Goal: Task Accomplishment & Management: Manage account settings

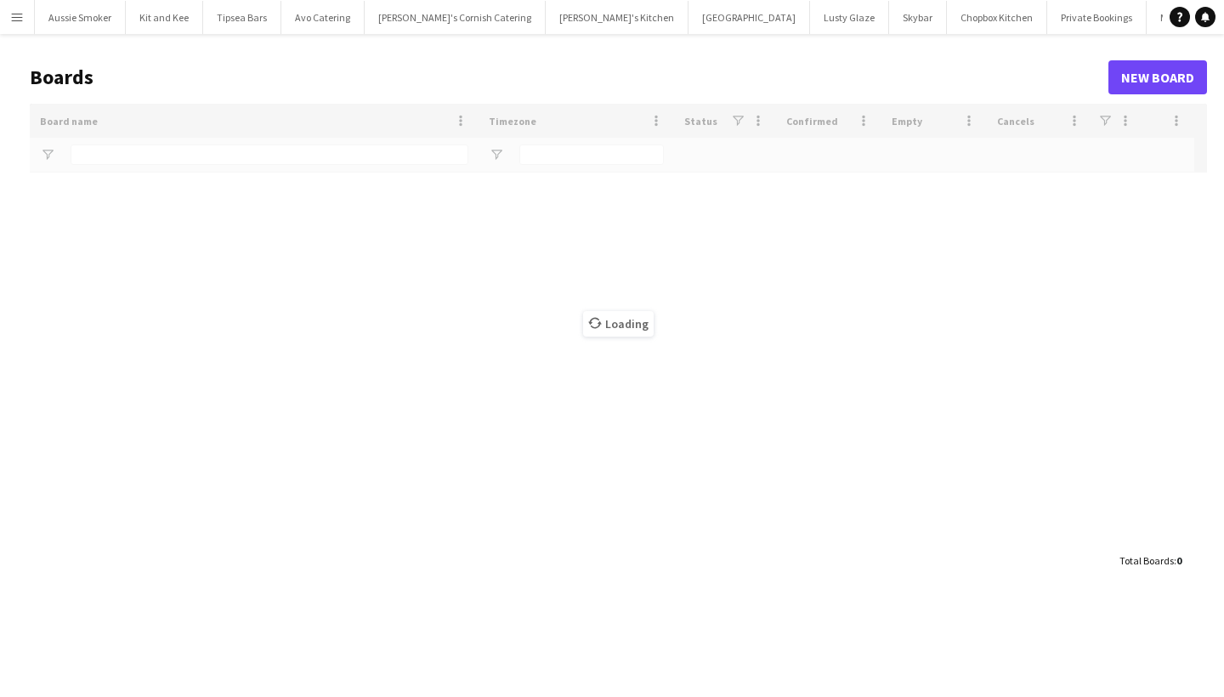
type input "*****"
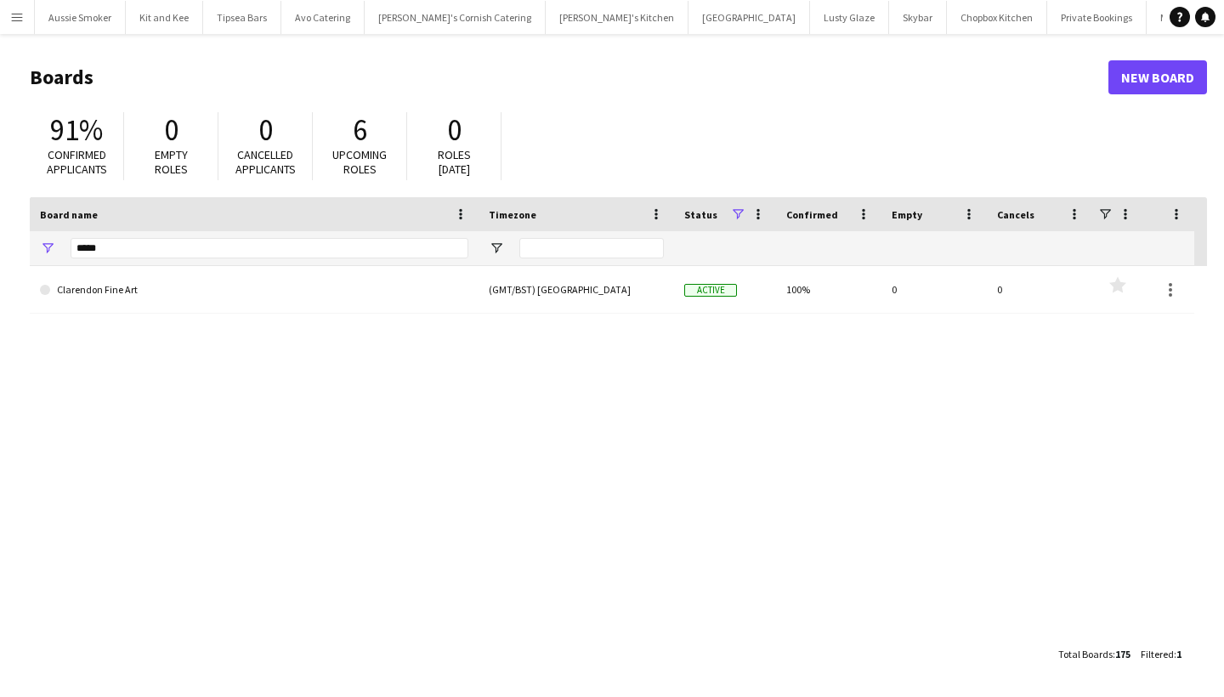
click at [18, 20] on app-icon "Menu" at bounding box center [17, 17] width 14 height 14
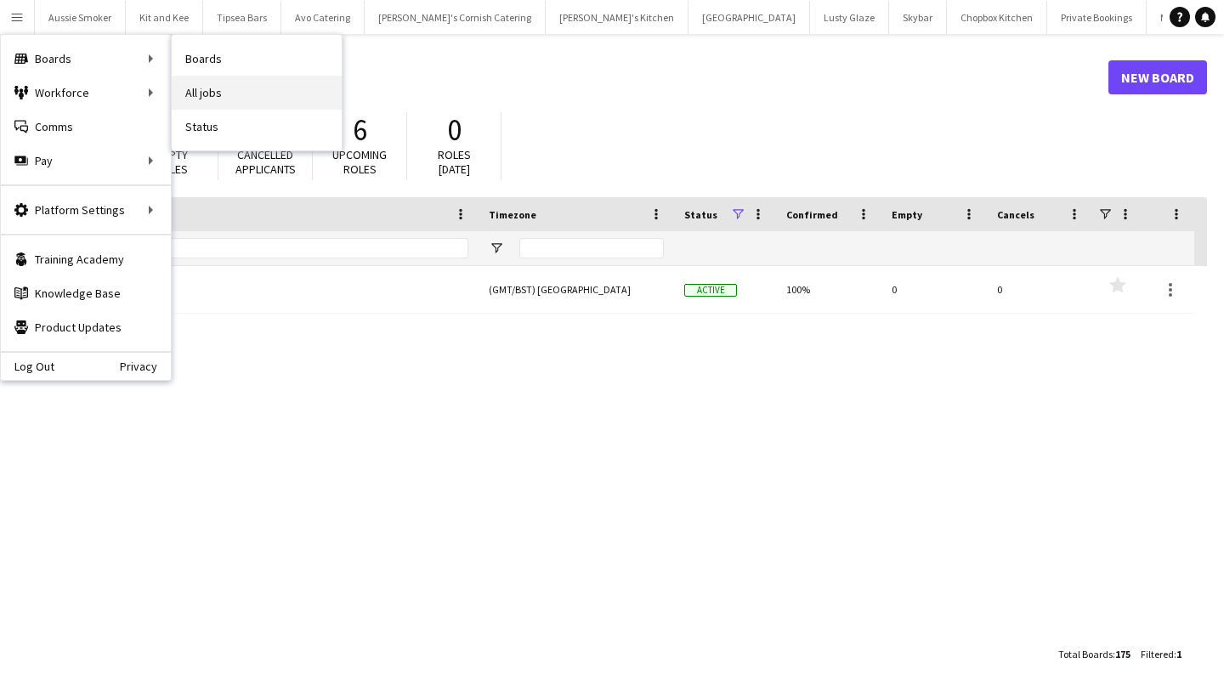
click at [275, 99] on link "All jobs" at bounding box center [257, 93] width 170 height 34
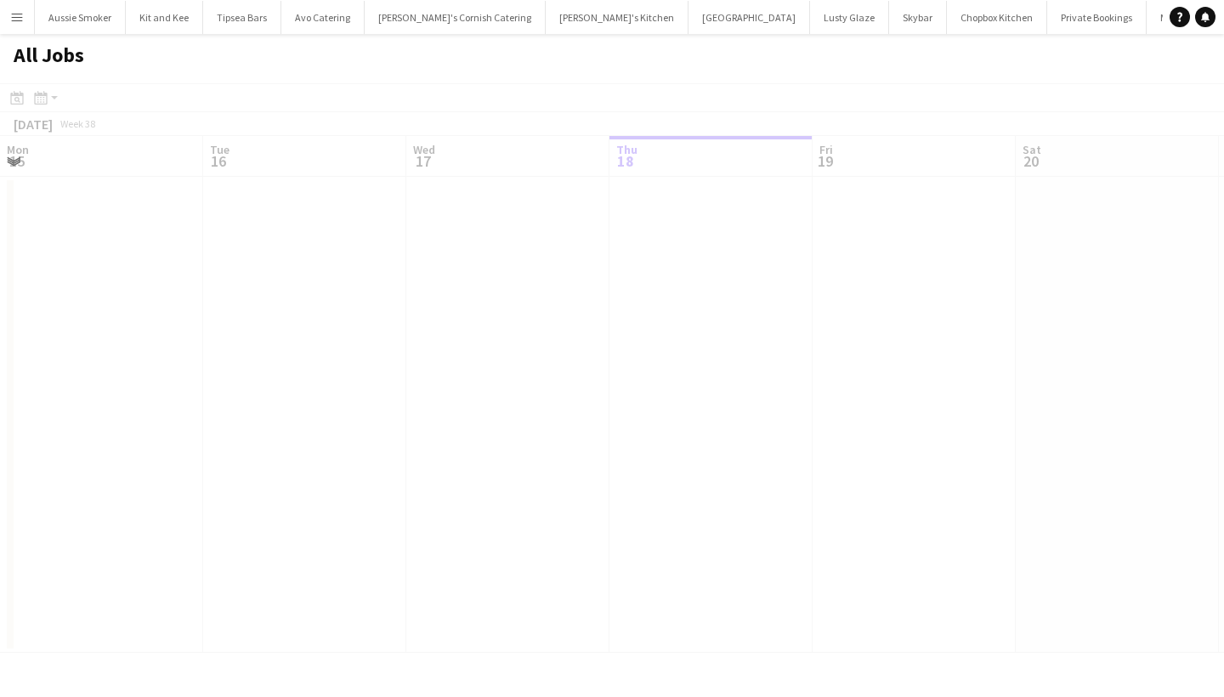
scroll to position [0, 406]
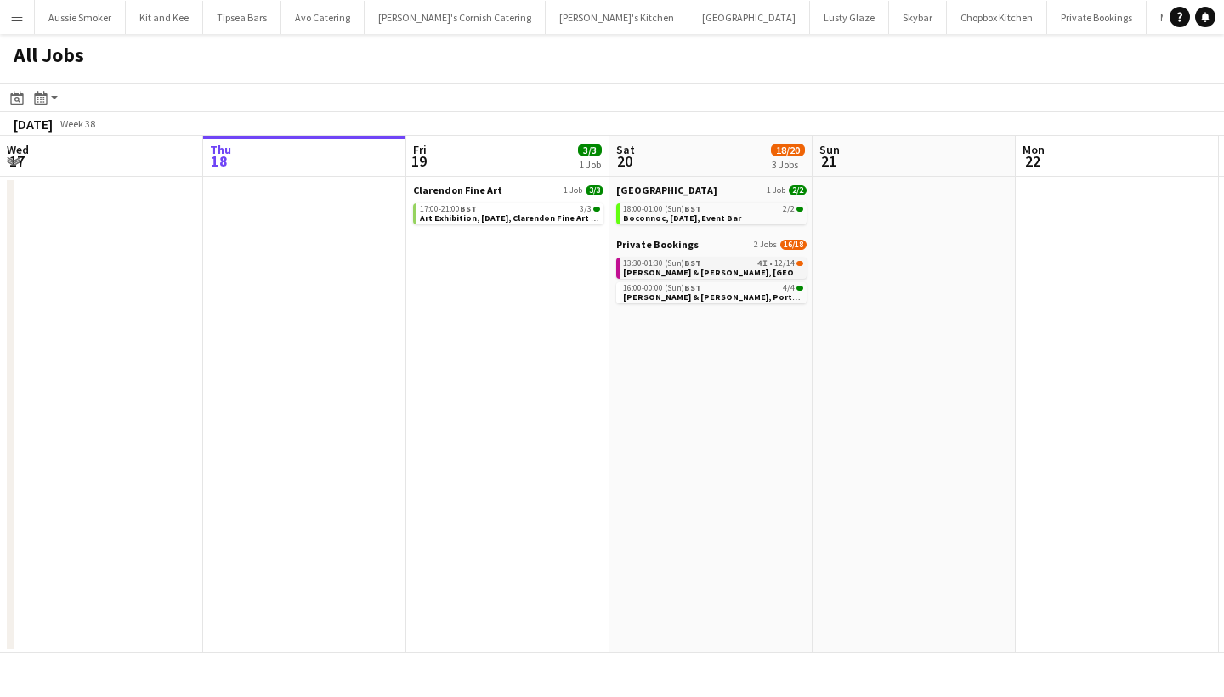
click at [747, 261] on div "13:30-01:30 (Sun) BST 4I • 12/14" at bounding box center [713, 263] width 180 height 9
click at [753, 269] on span "[PERSON_NAME] & [PERSON_NAME], [GEOGRAPHIC_DATA], [DATE]" at bounding box center [756, 272] width 267 height 11
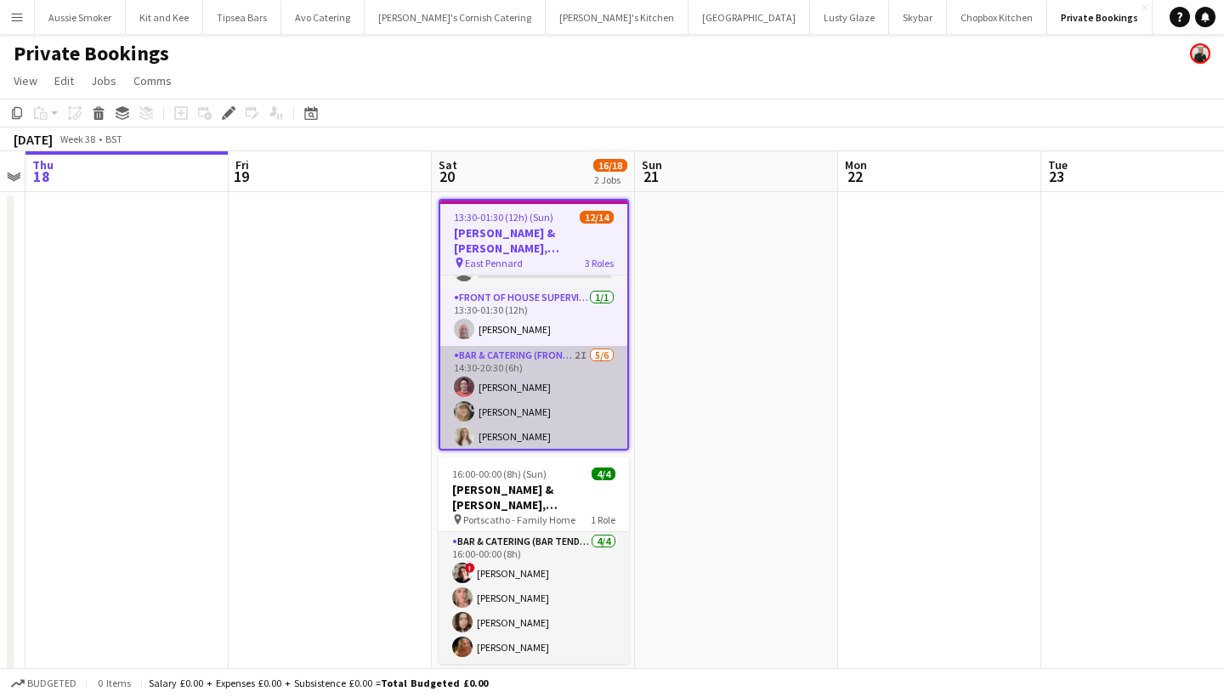
scroll to position [271, 0]
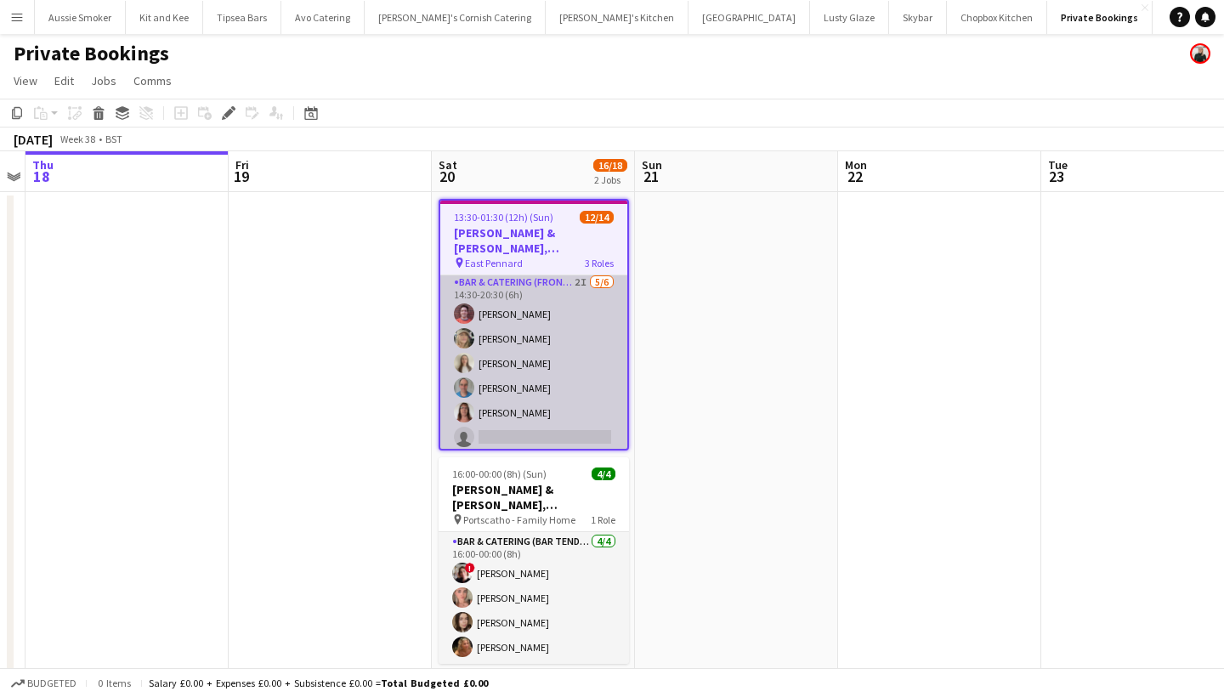
click at [554, 366] on app-card-role "Bar & Catering (Front of House) 2I 5/6 14:30-20:30 (6h) Greg Tarr Imogen Wright…" at bounding box center [533, 363] width 187 height 181
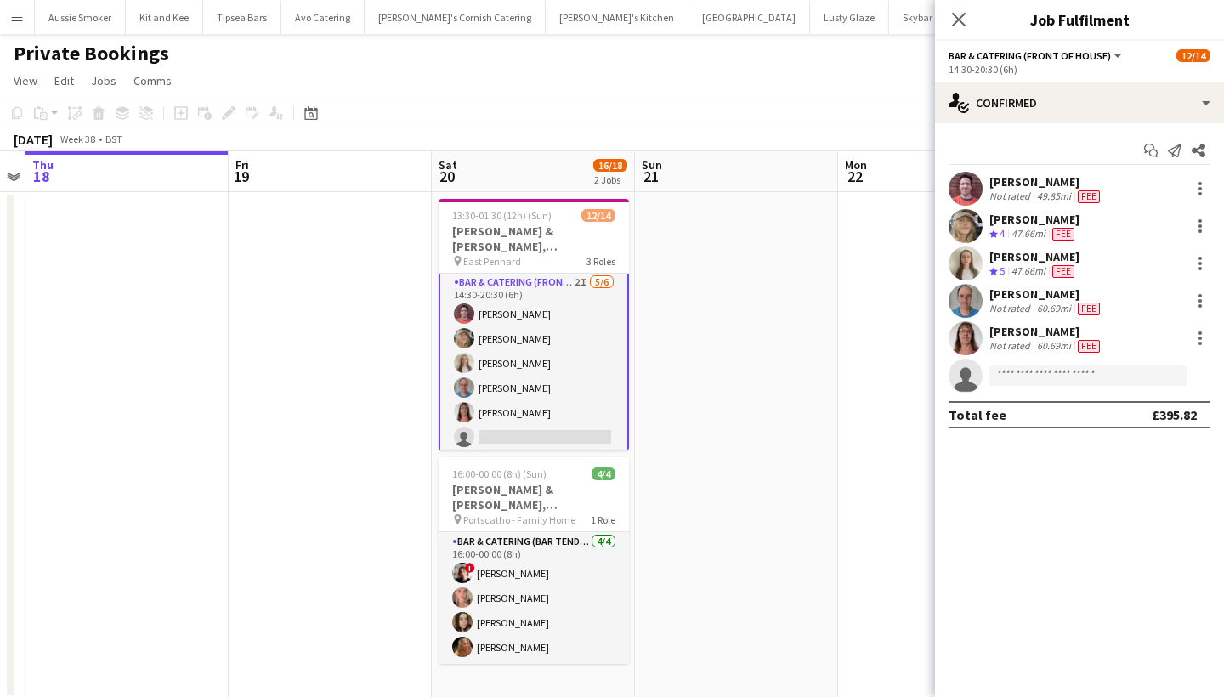
click at [12, 21] on app-icon "Menu" at bounding box center [17, 17] width 14 height 14
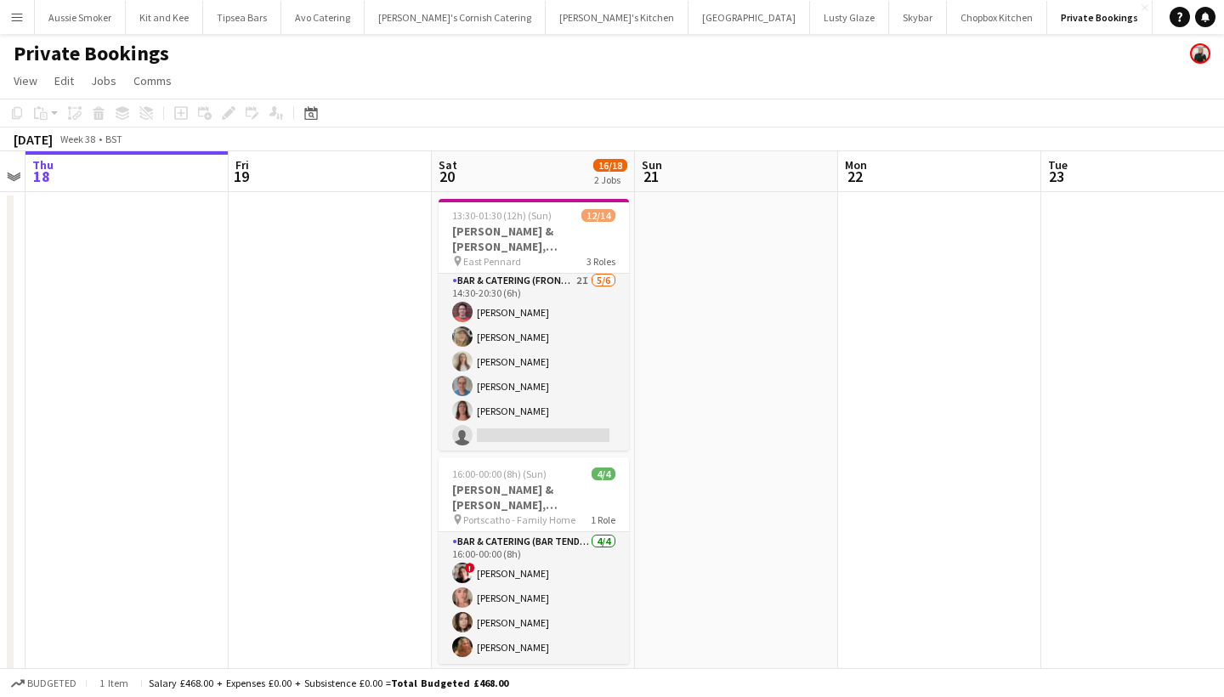
scroll to position [268, 0]
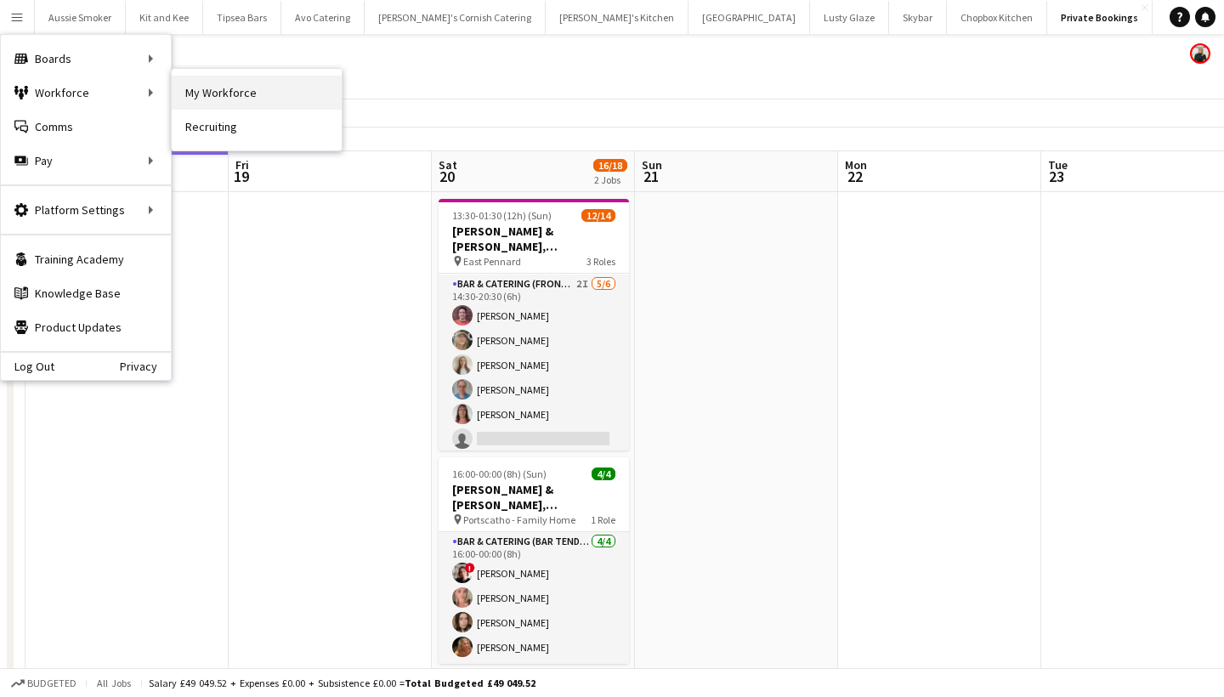
click at [257, 88] on link "My Workforce" at bounding box center [257, 93] width 170 height 34
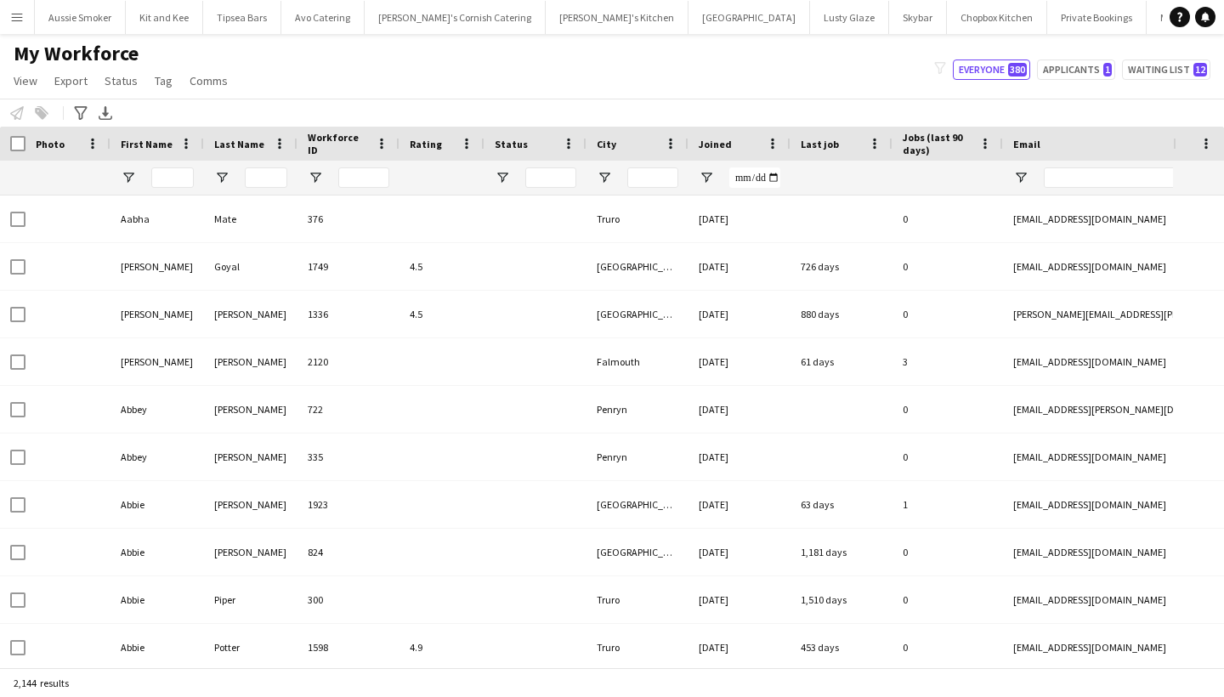
type input "*******"
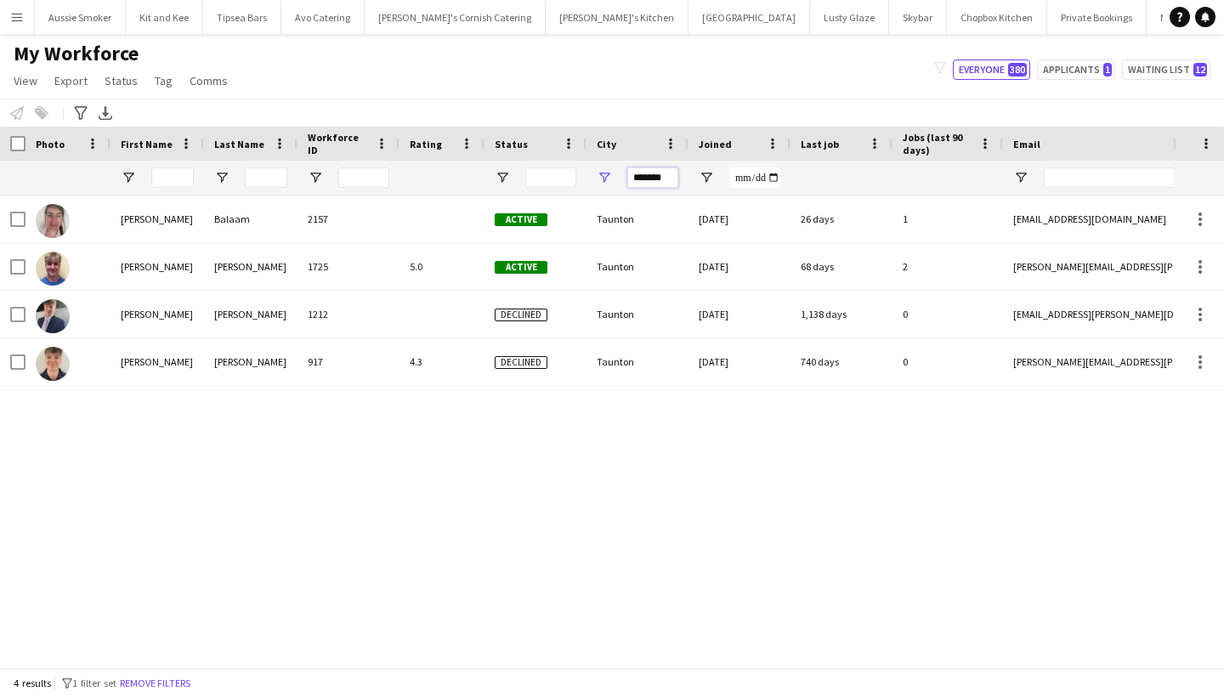
click at [658, 176] on input "*******" at bounding box center [652, 177] width 51 height 20
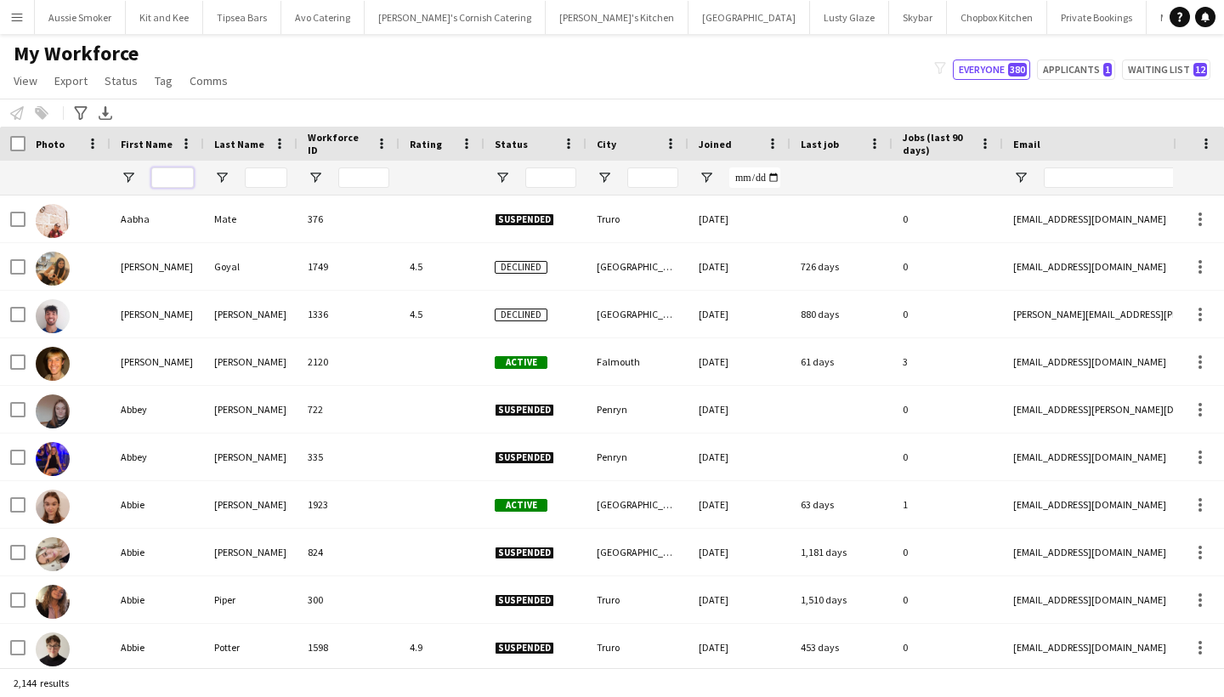
click at [165, 176] on input "First Name Filter Input" at bounding box center [172, 177] width 43 height 20
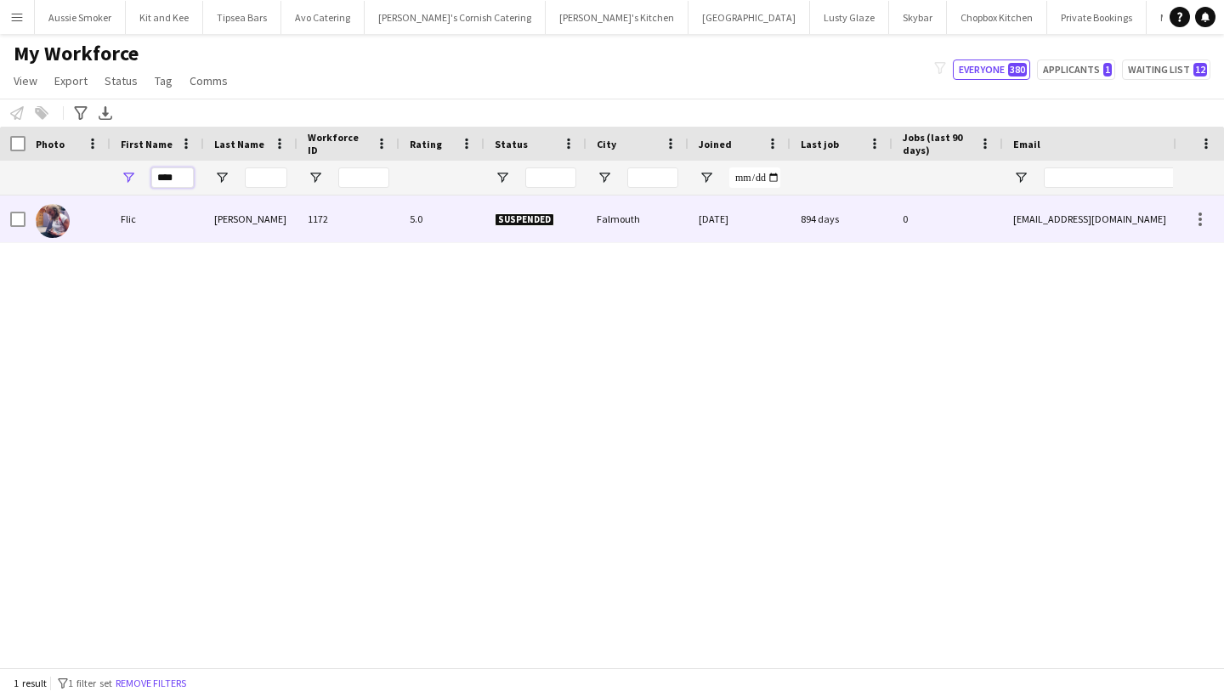
type input "****"
click at [240, 233] on div "Charlesworth" at bounding box center [251, 219] width 94 height 47
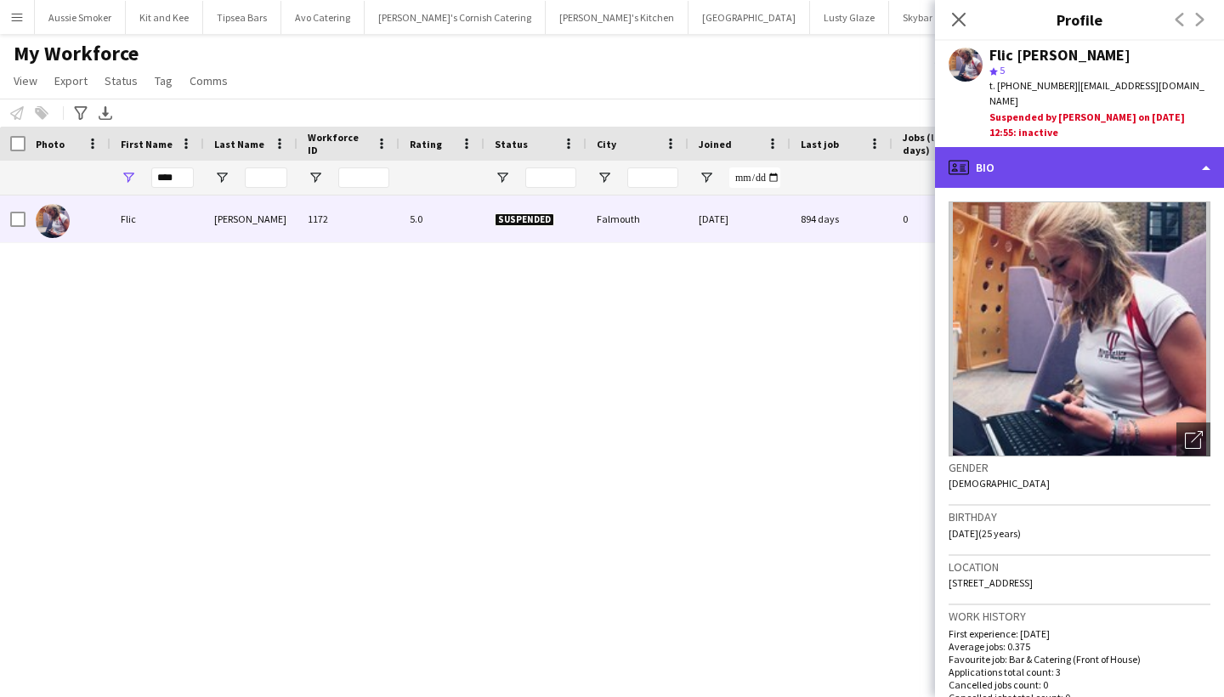
click at [1144, 157] on div "profile Bio" at bounding box center [1079, 167] width 289 height 41
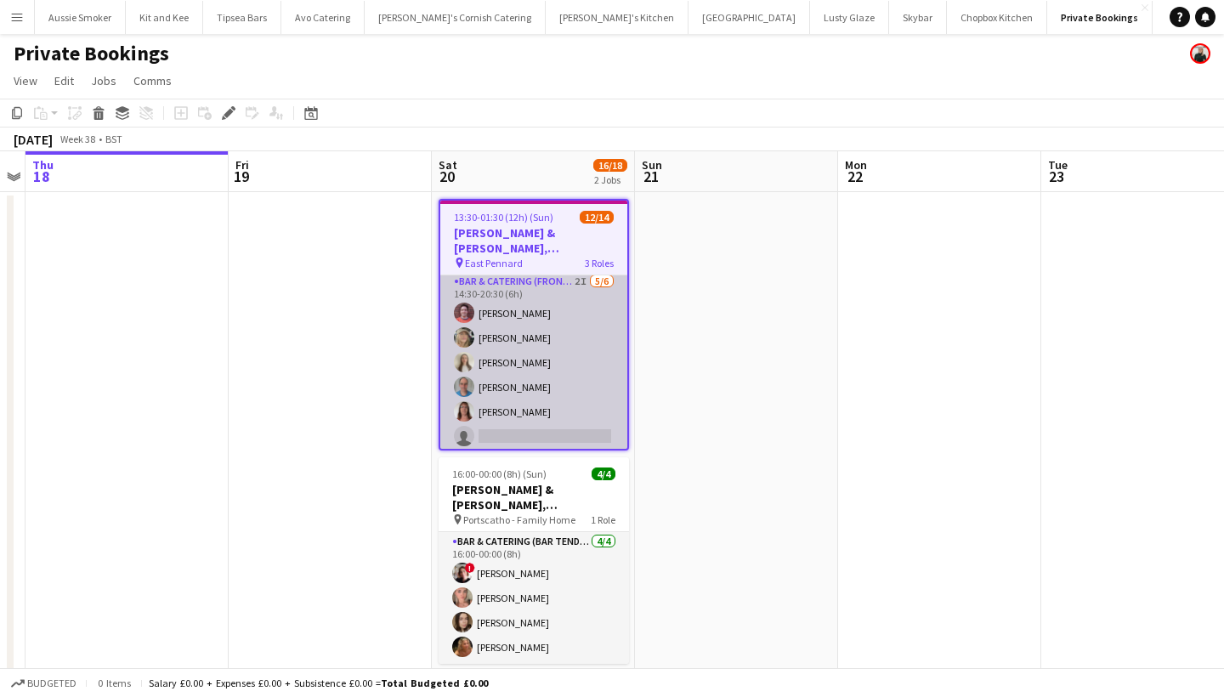
scroll to position [271, 0]
click at [551, 389] on app-card-role "Bar & Catering (Front of House) 2I 5/6 14:30-20:30 (6h) Greg Tarr Imogen Wright…" at bounding box center [533, 363] width 187 height 181
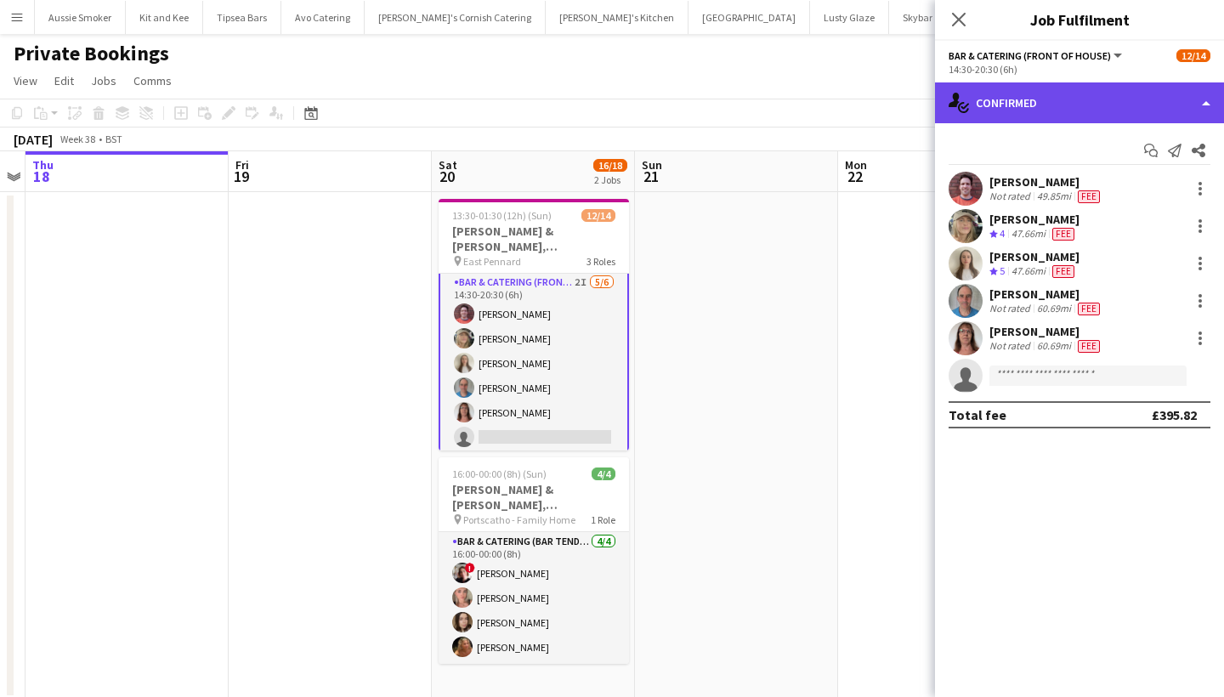
click at [1059, 104] on div "single-neutral-actions-check-2 Confirmed" at bounding box center [1079, 102] width 289 height 41
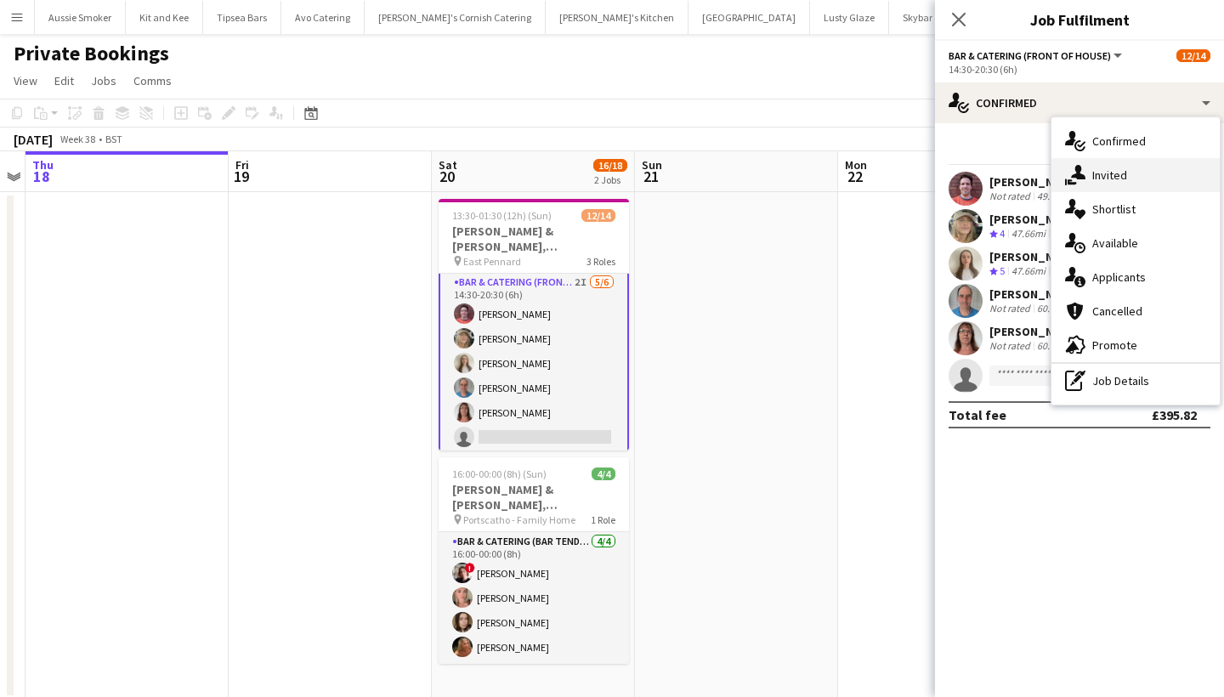
click at [1112, 180] on span "Invited" at bounding box center [1110, 174] width 35 height 15
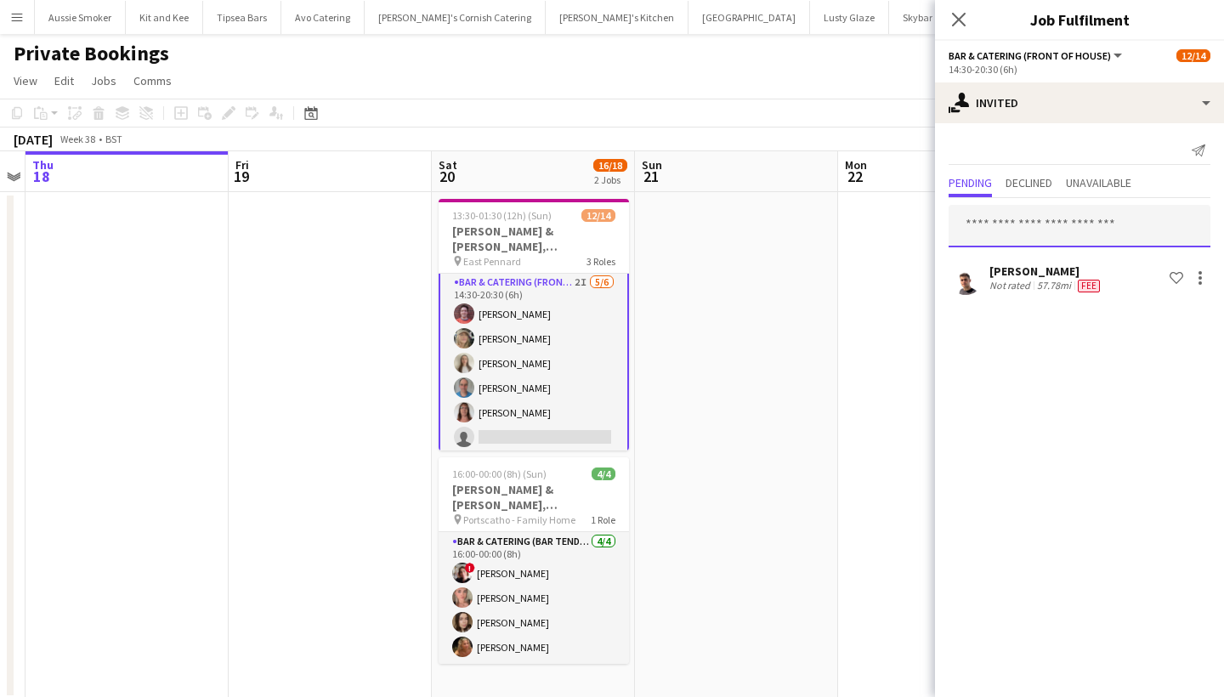
click at [1034, 233] on input "text" at bounding box center [1080, 226] width 262 height 43
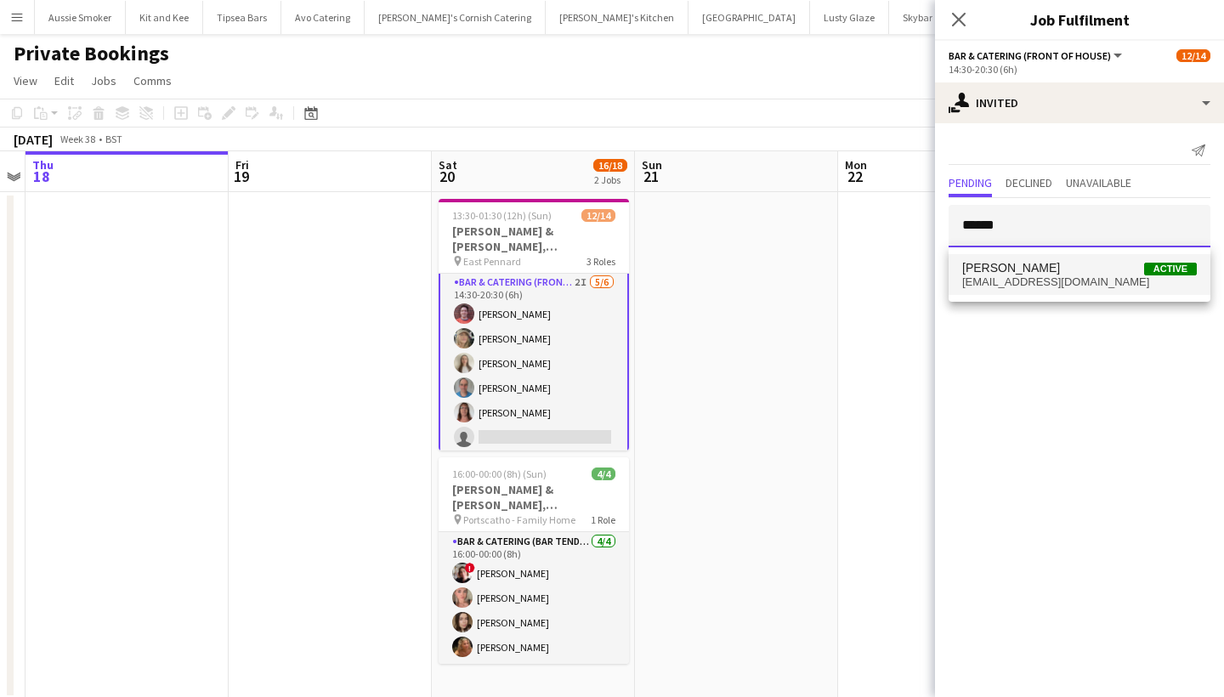
type input "******"
click at [1040, 281] on span "honorataaustin@btinternet.com" at bounding box center [1079, 282] width 235 height 14
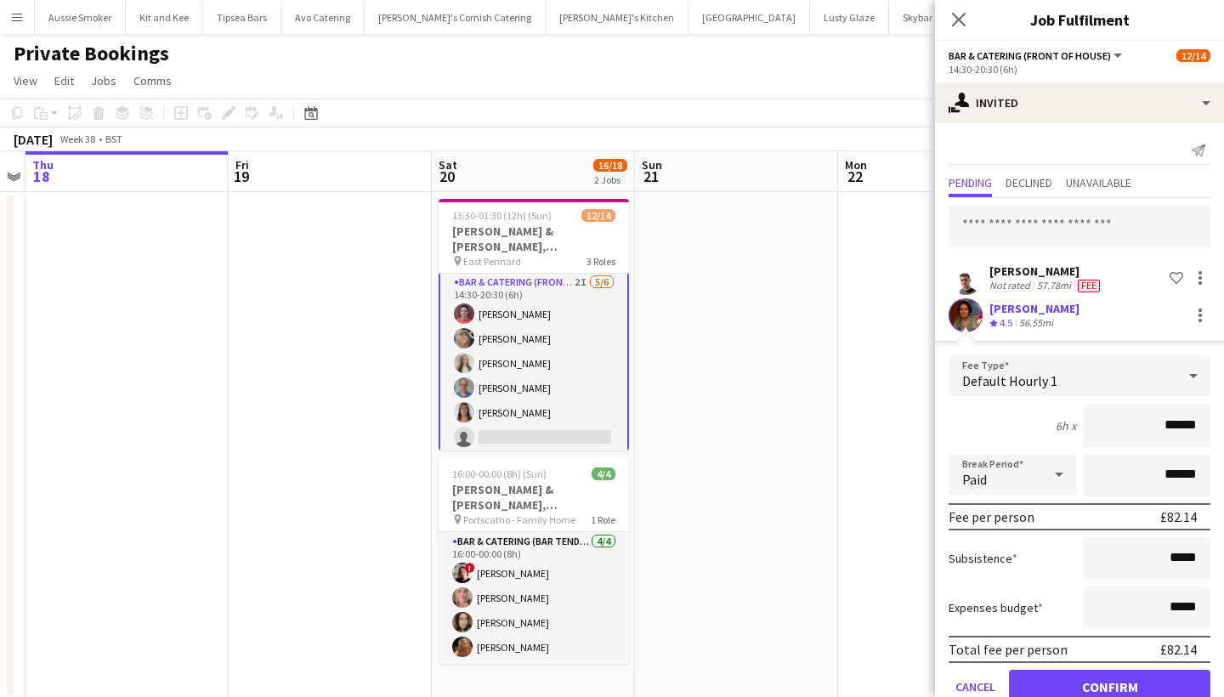
type input "******"
click at [1097, 678] on button "Confirm" at bounding box center [1110, 687] width 202 height 34
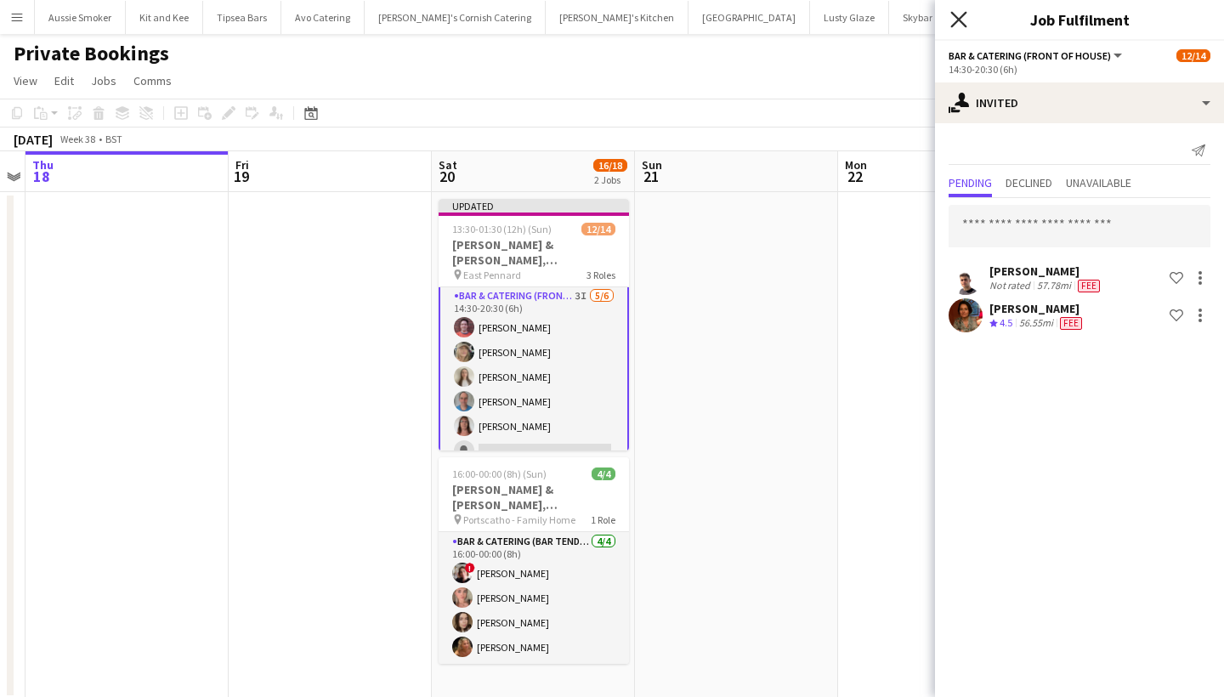
click at [963, 19] on icon "Close pop-in" at bounding box center [959, 19] width 16 height 16
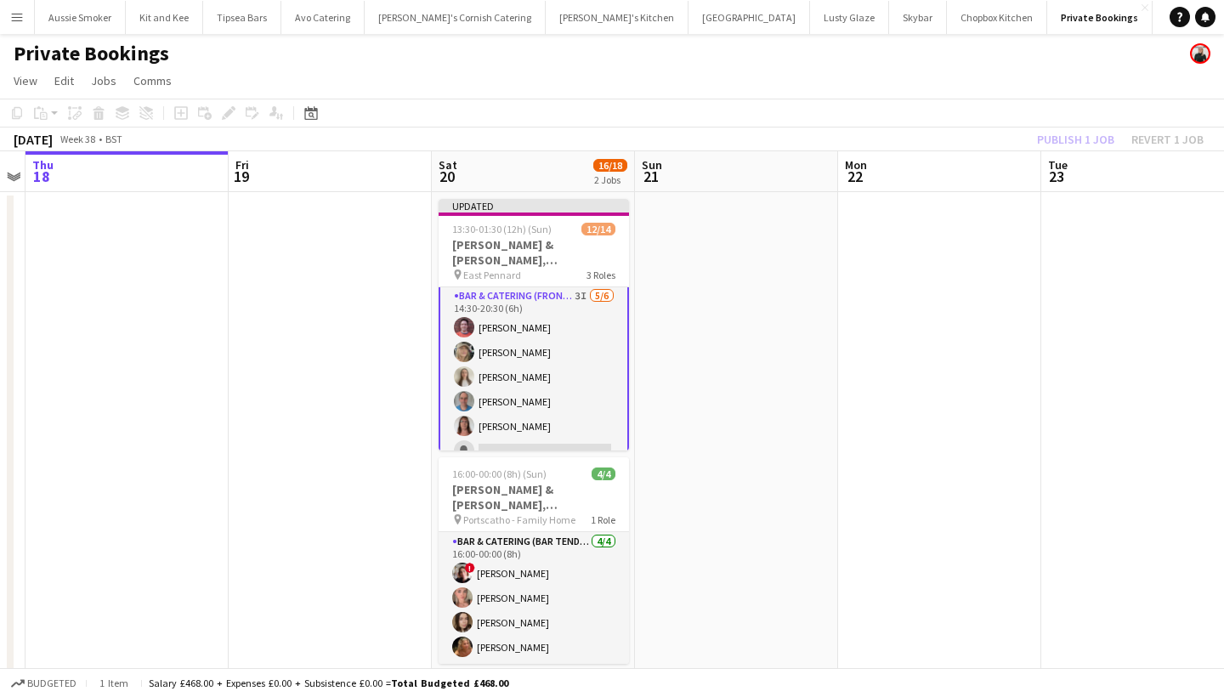
click at [1085, 135] on div "Publish 1 job Revert 1 job" at bounding box center [1120, 139] width 207 height 22
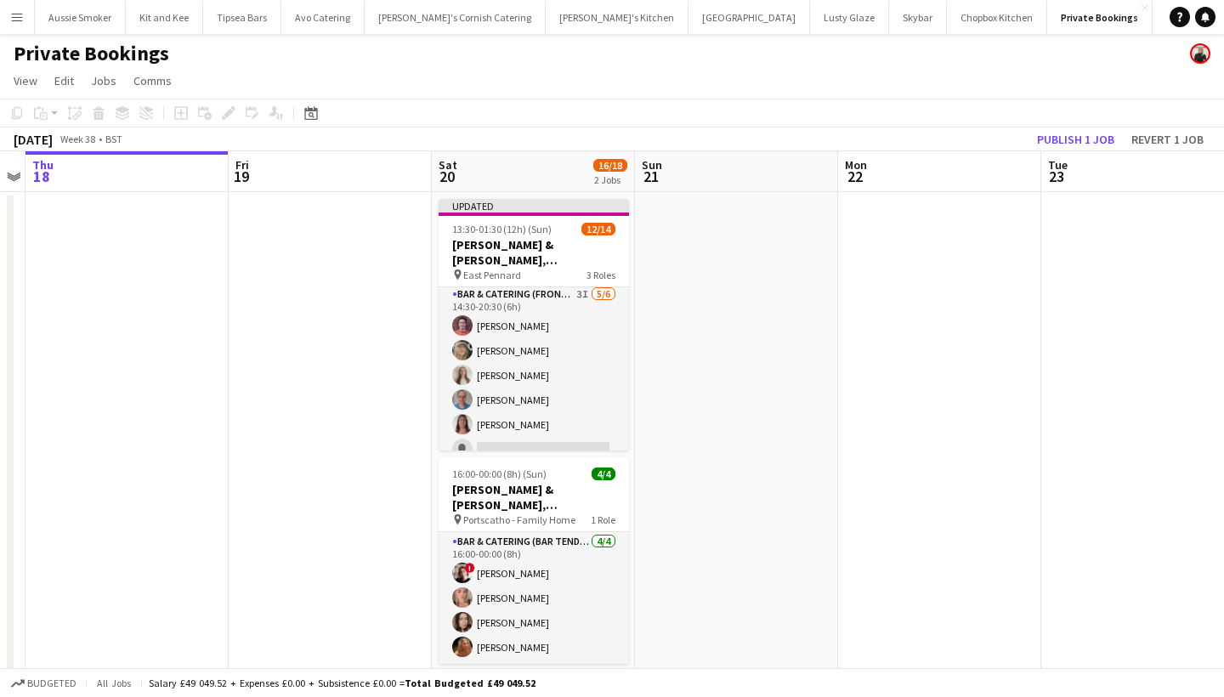
click at [1085, 135] on button "Publish 1 job" at bounding box center [1075, 139] width 91 height 22
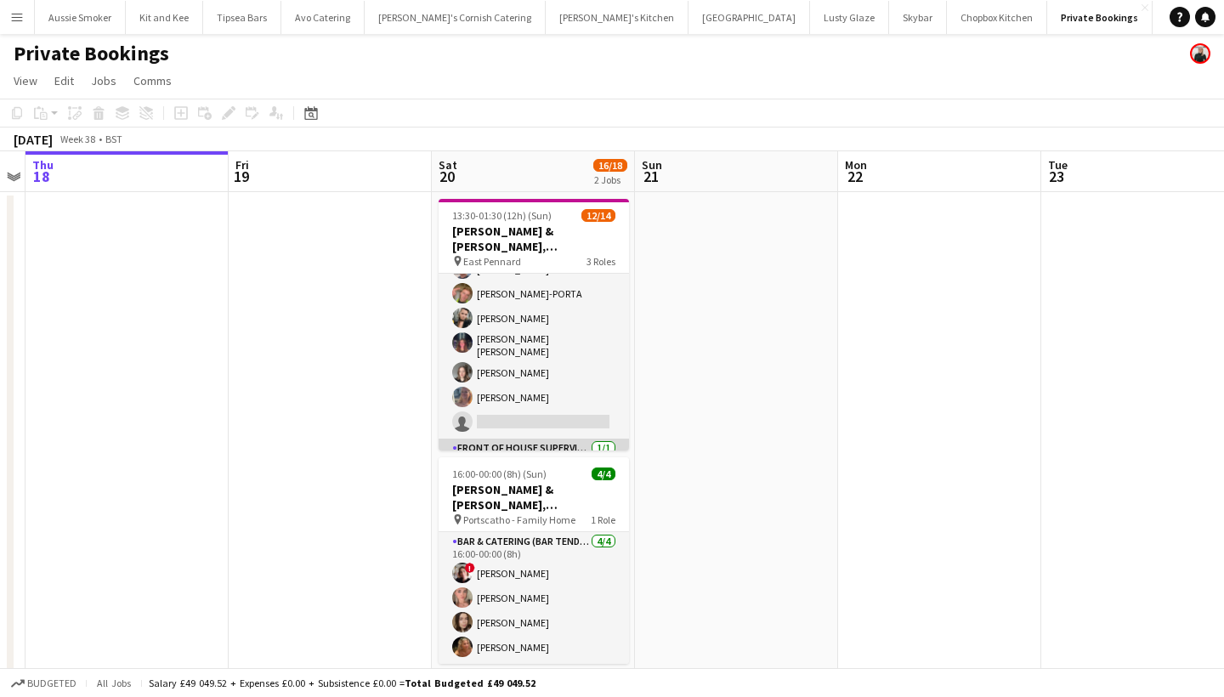
scroll to position [40, 0]
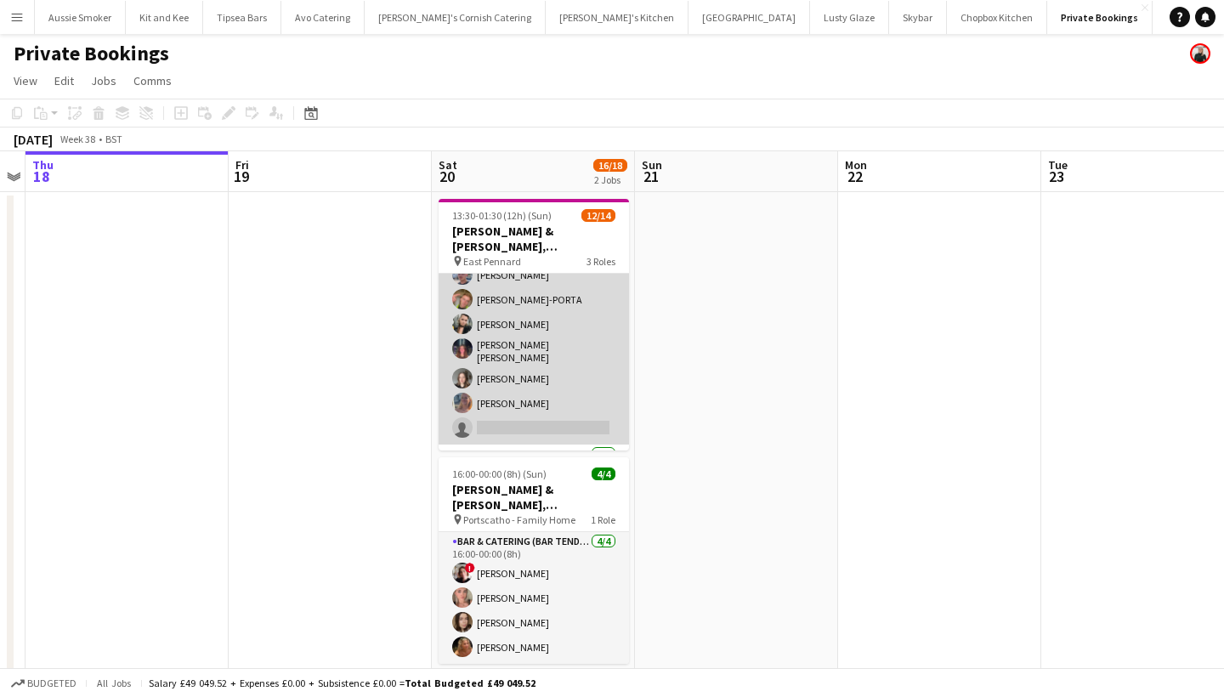
click at [576, 316] on app-card-role "Bar & Catering (Bar Tender) 2I 6/7 13:30-01:30 (12h) Jack Bellamy LOGAN DELLA-P…" at bounding box center [534, 339] width 190 height 211
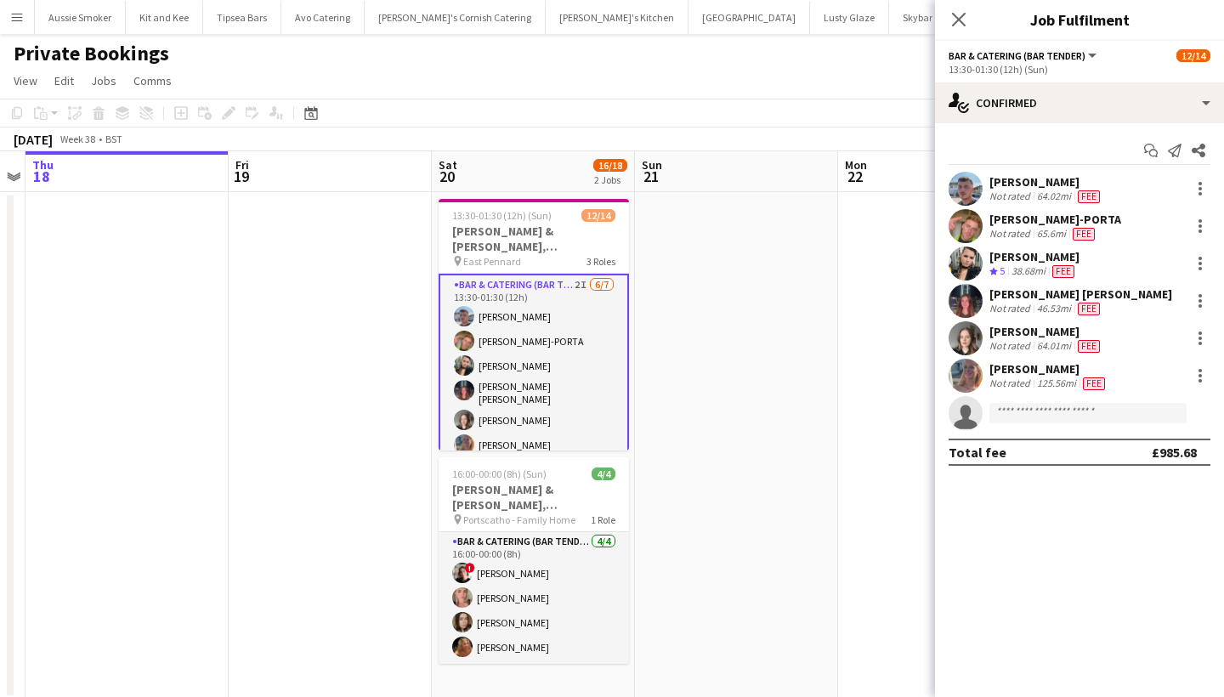
scroll to position [0, 0]
click at [961, 18] on icon at bounding box center [959, 19] width 16 height 16
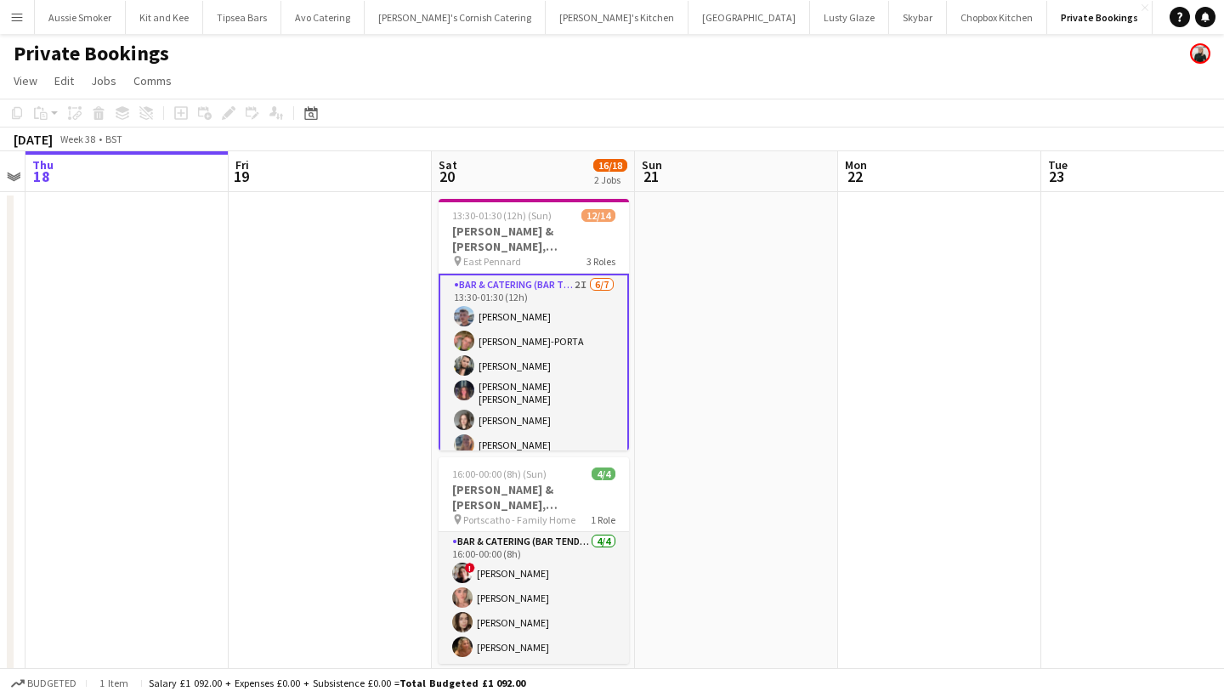
click at [22, 12] on app-icon "Menu" at bounding box center [17, 17] width 14 height 14
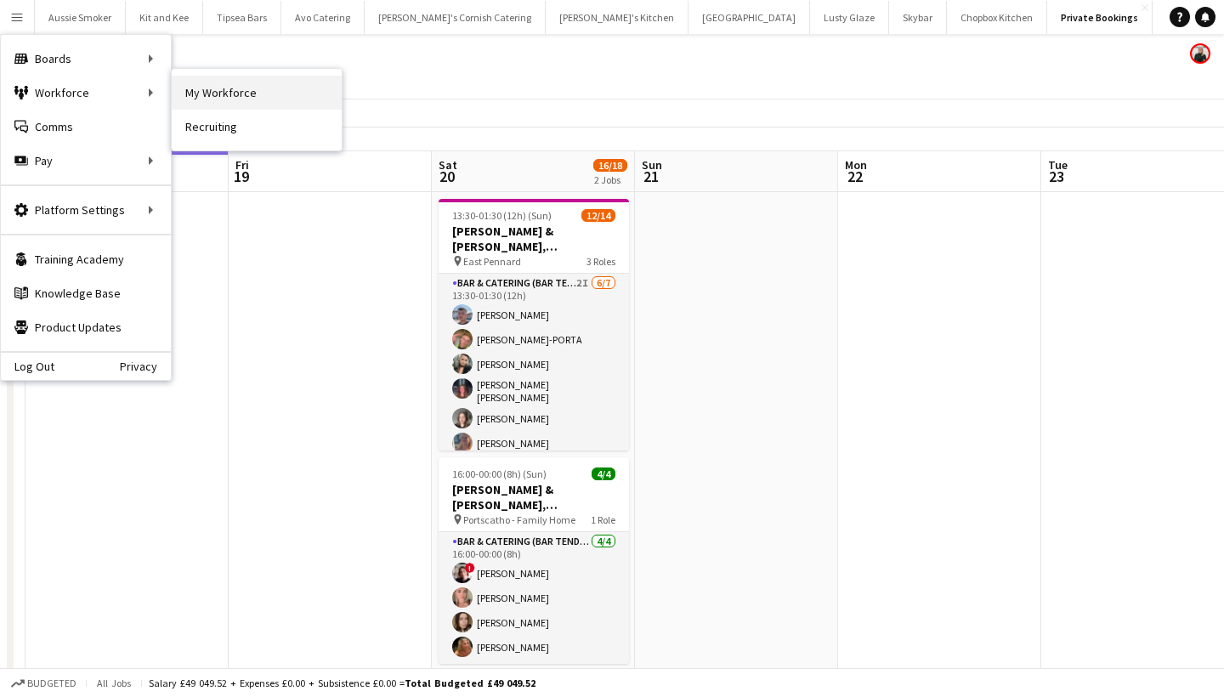
click at [223, 99] on link "My Workforce" at bounding box center [257, 93] width 170 height 34
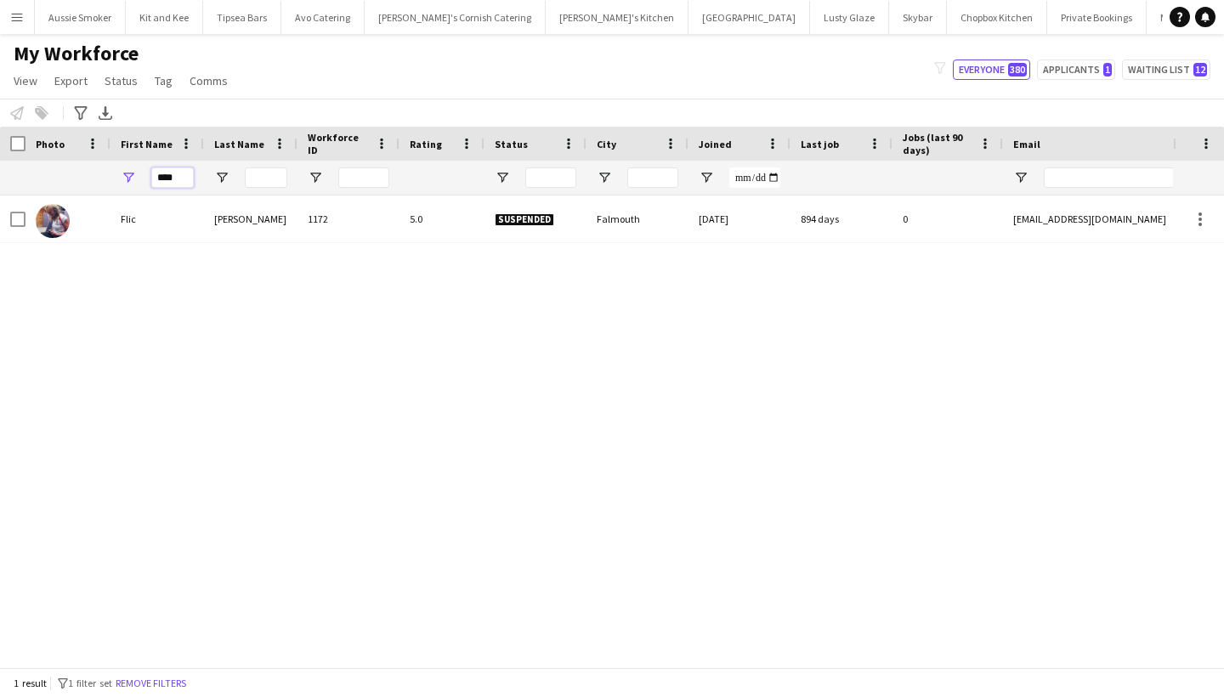
click at [180, 170] on input "****" at bounding box center [172, 177] width 43 height 20
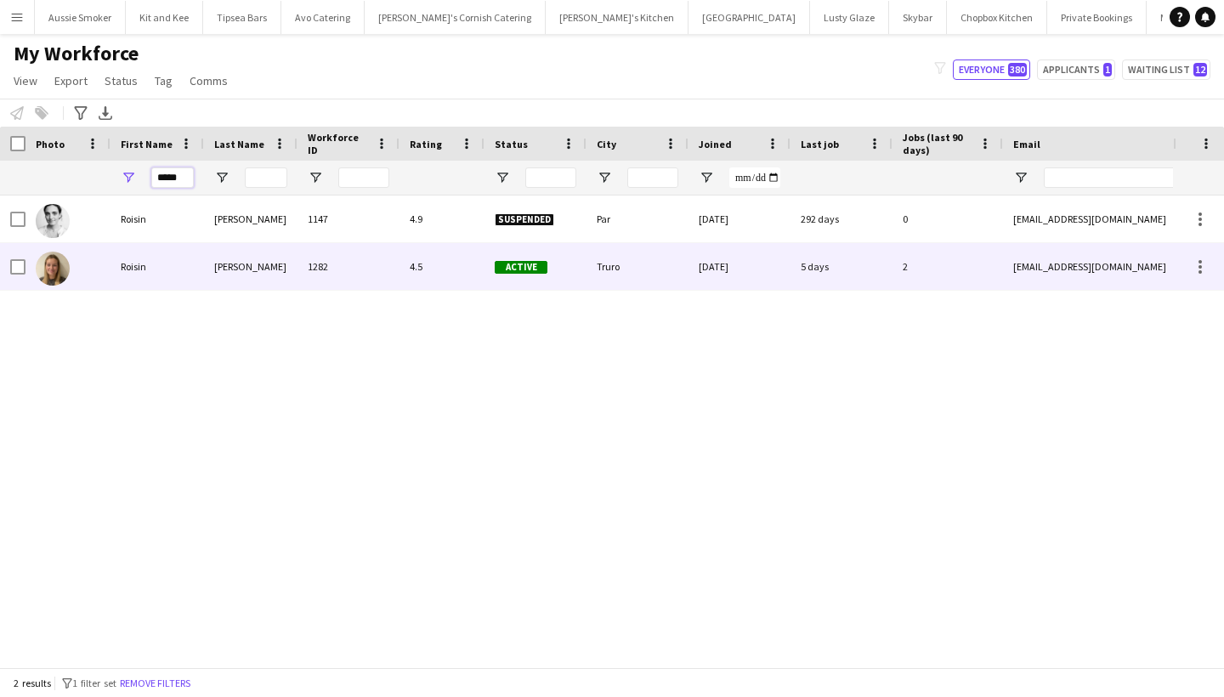
type input "*****"
click at [179, 271] on div "Roisin" at bounding box center [158, 266] width 94 height 47
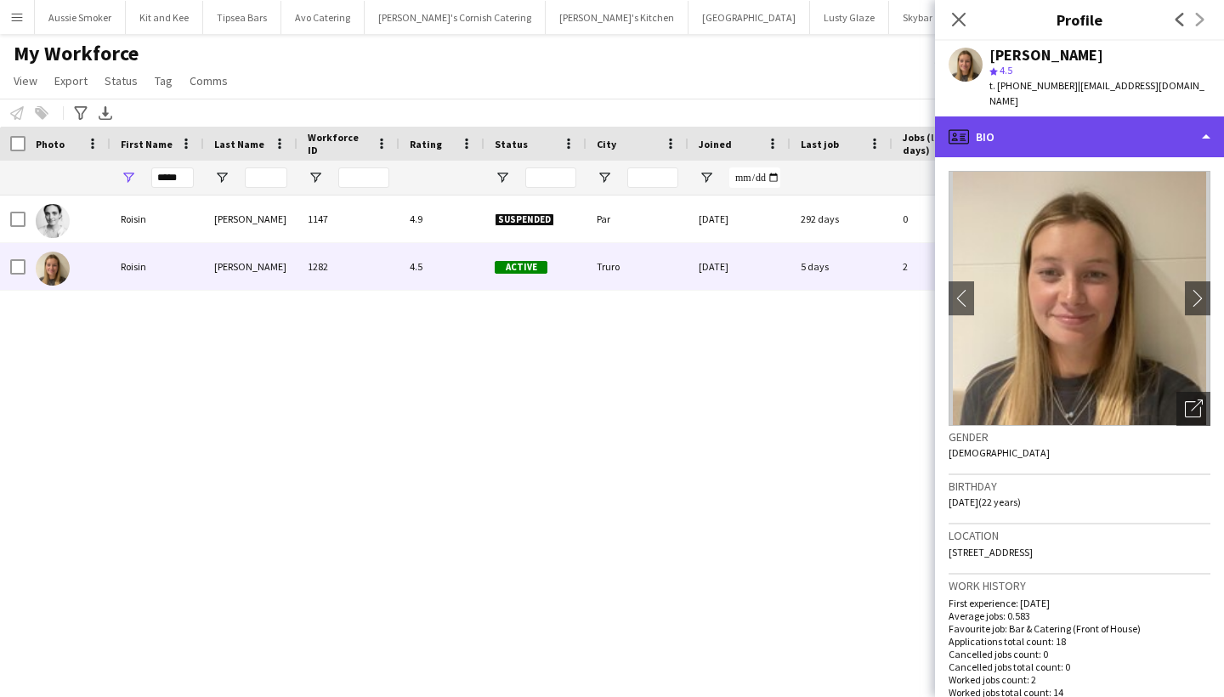
click at [1042, 120] on div "profile Bio" at bounding box center [1079, 136] width 289 height 41
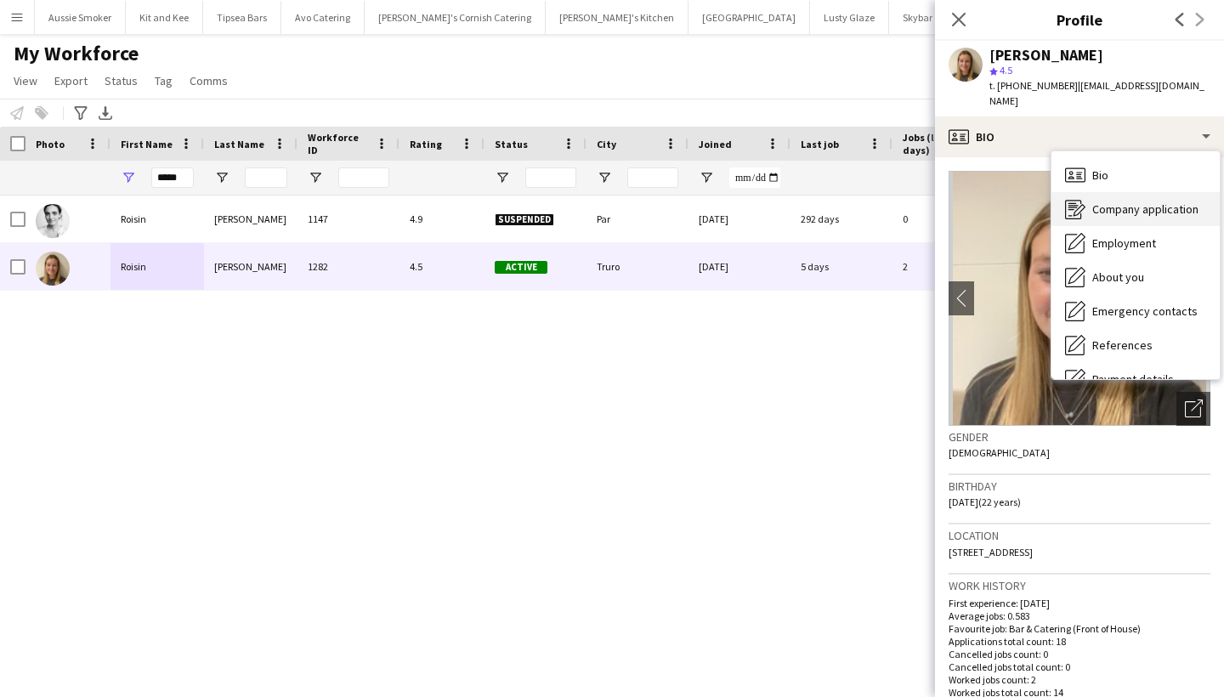
click at [1116, 203] on div "Company application Company application" at bounding box center [1136, 209] width 168 height 34
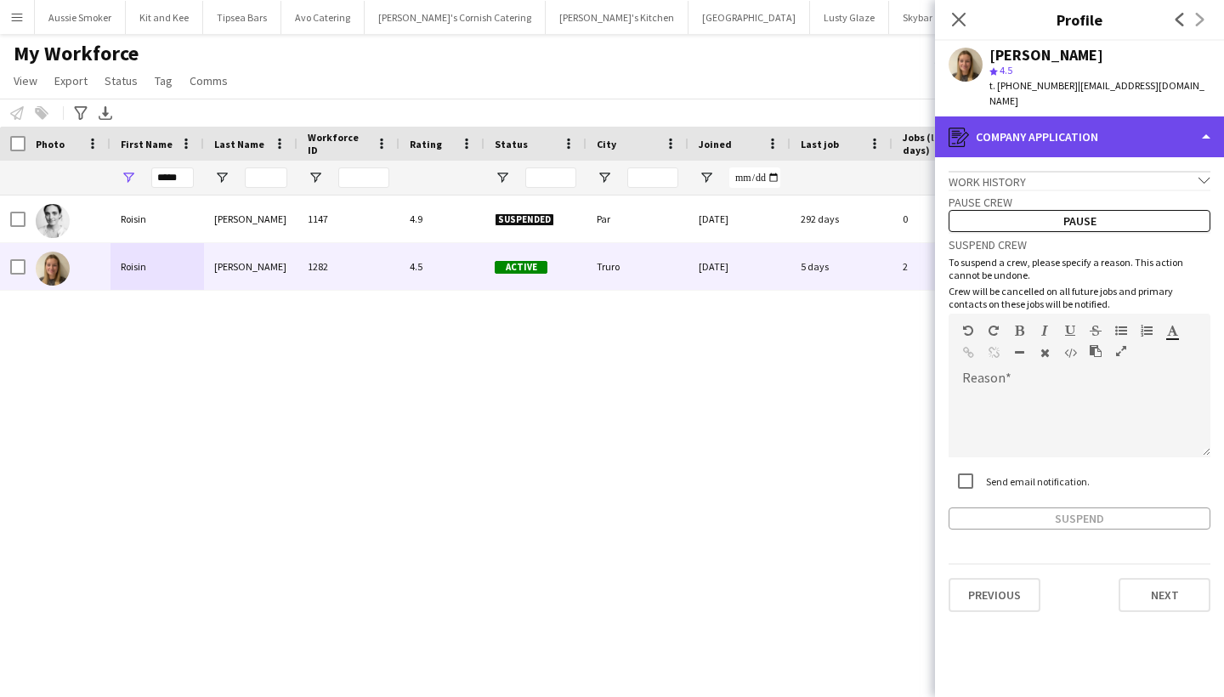
click at [1083, 127] on div "register Company application" at bounding box center [1079, 136] width 289 height 41
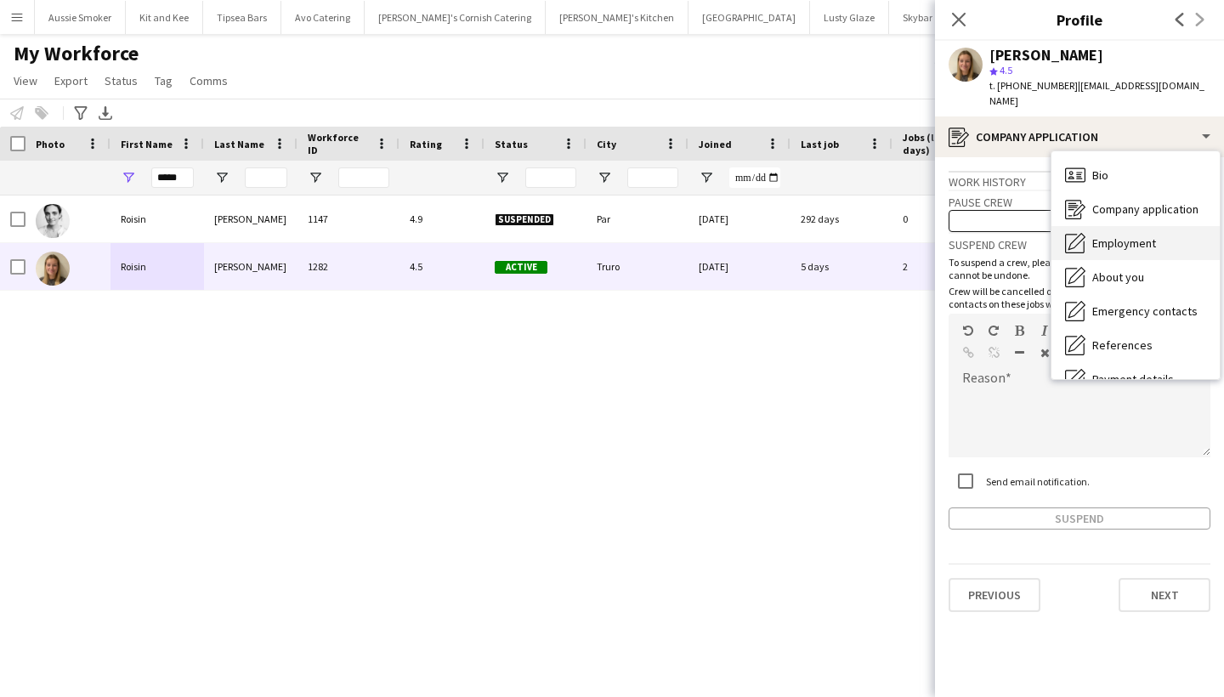
click at [1103, 236] on span "Employment" at bounding box center [1125, 243] width 64 height 15
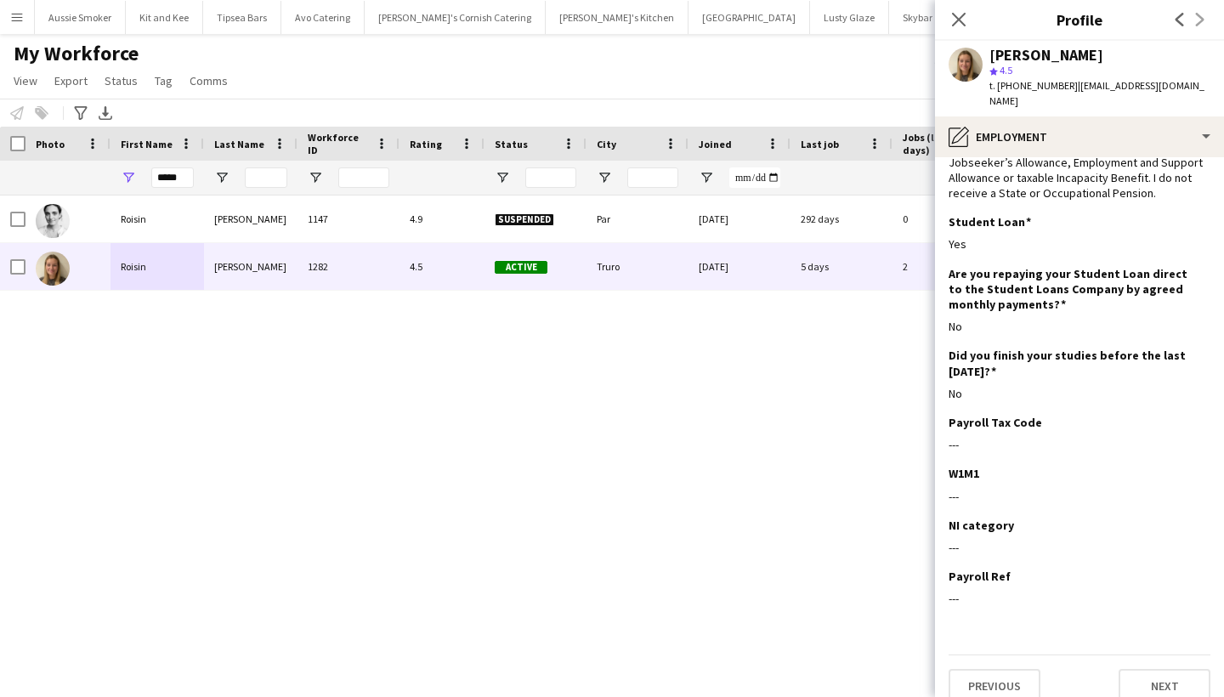
scroll to position [120, 0]
click at [966, 18] on icon "Close pop-in" at bounding box center [959, 19] width 16 height 16
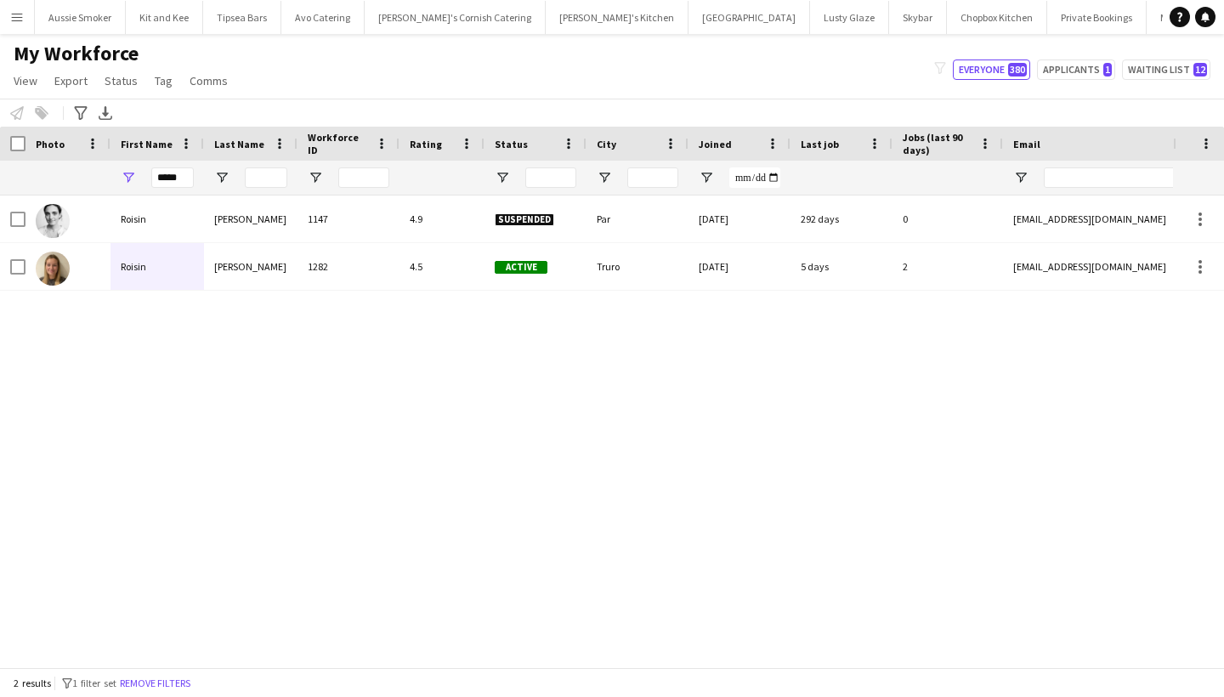
click at [20, 5] on button "Menu" at bounding box center [17, 17] width 34 height 34
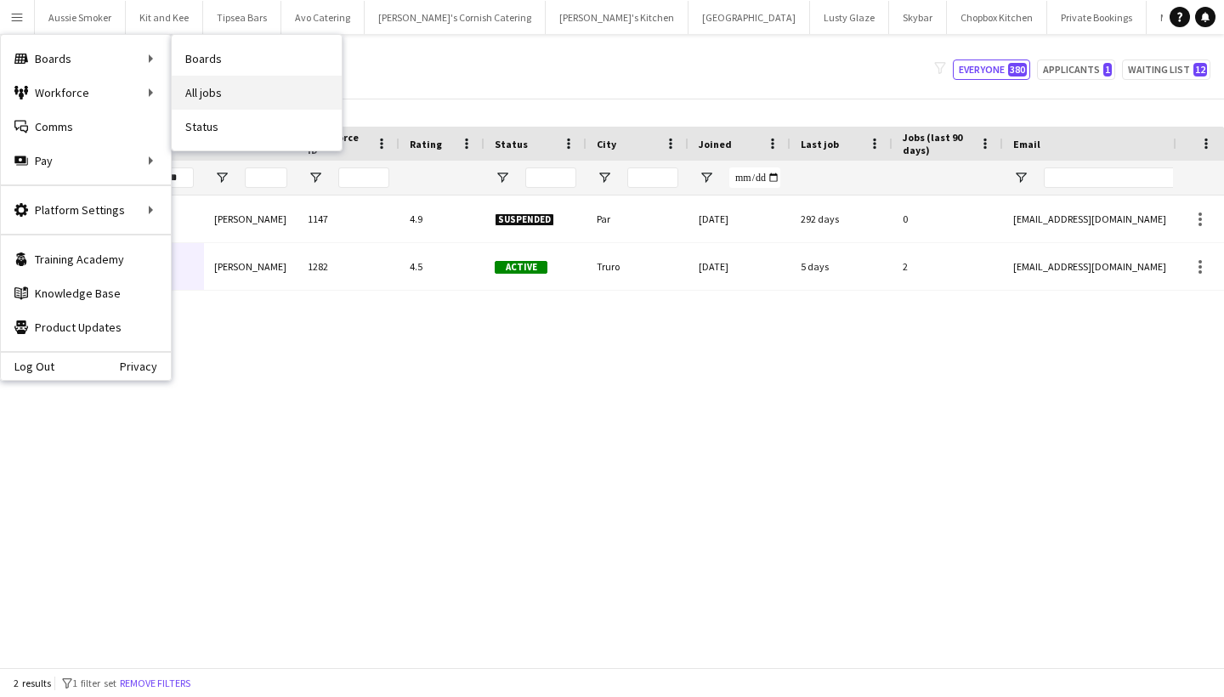
click at [233, 95] on link "All jobs" at bounding box center [257, 93] width 170 height 34
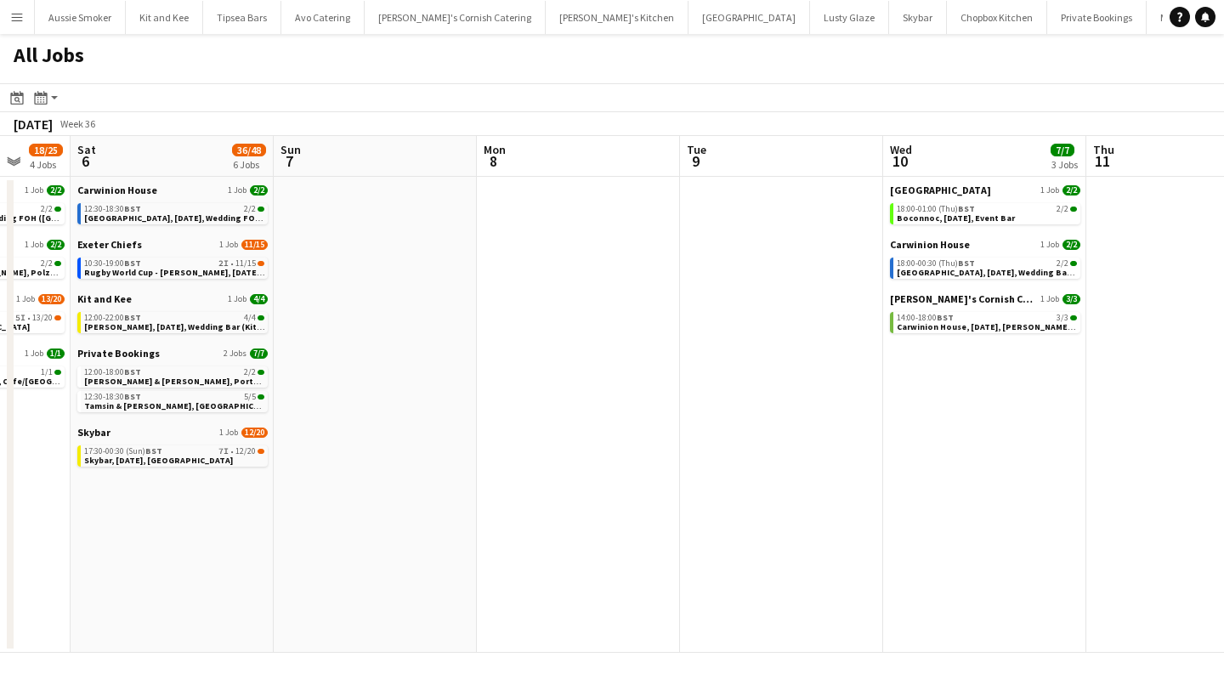
scroll to position [0, 536]
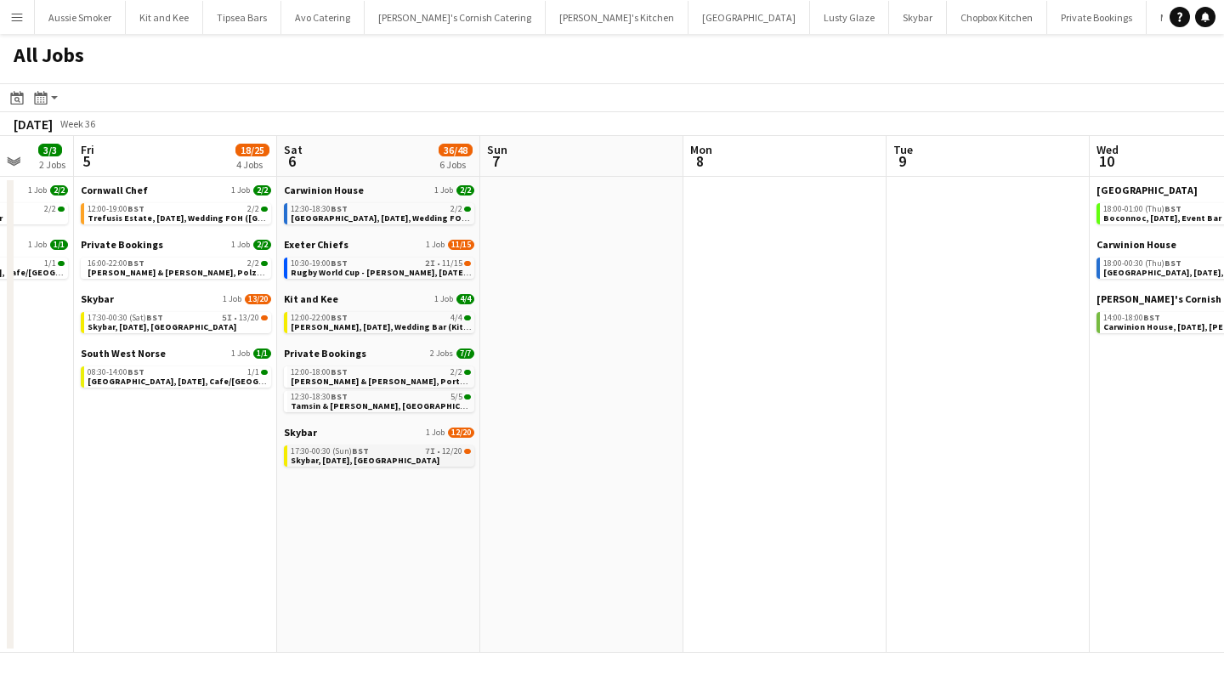
click at [370, 459] on span "Skybar, 6th September, Croyde Bay" at bounding box center [365, 460] width 149 height 11
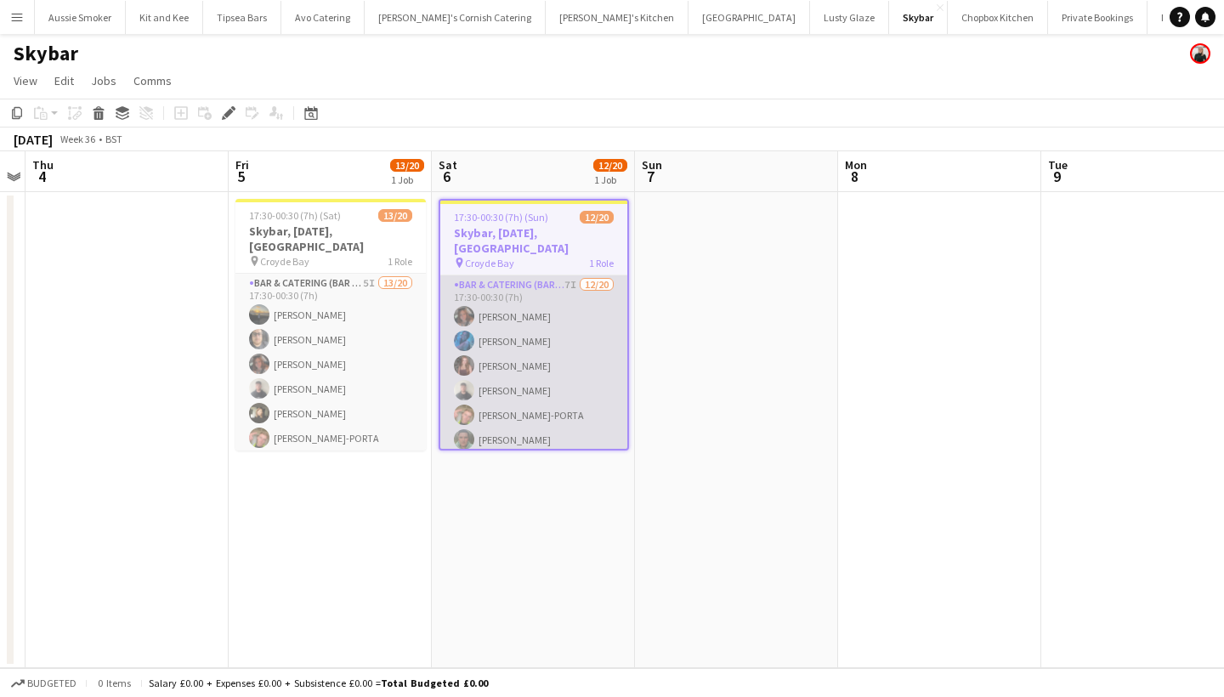
click at [557, 390] on app-card-role "Bar & Catering (Bar Tender) 7I 12/20 17:30-00:30 (7h) Sophie Wilkinson Hannah P…" at bounding box center [533, 538] width 187 height 526
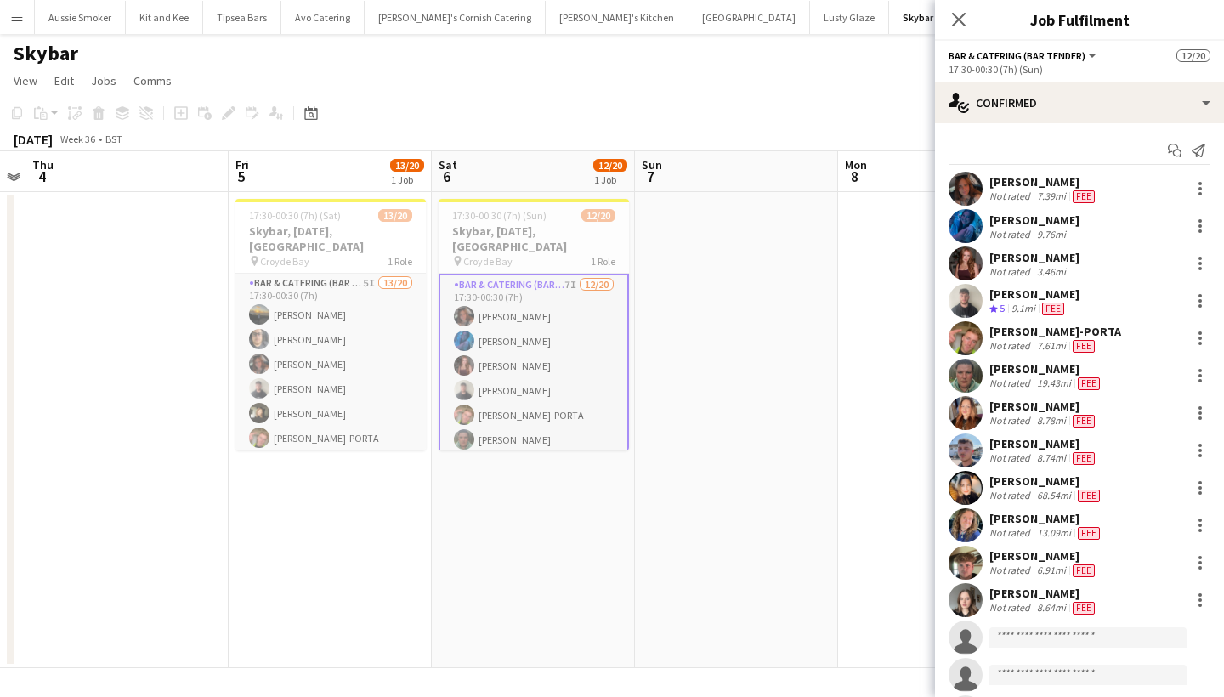
click at [1041, 626] on app-invite-slot "single-neutral-actions" at bounding box center [1079, 638] width 289 height 34
click at [1030, 633] on input at bounding box center [1088, 637] width 197 height 20
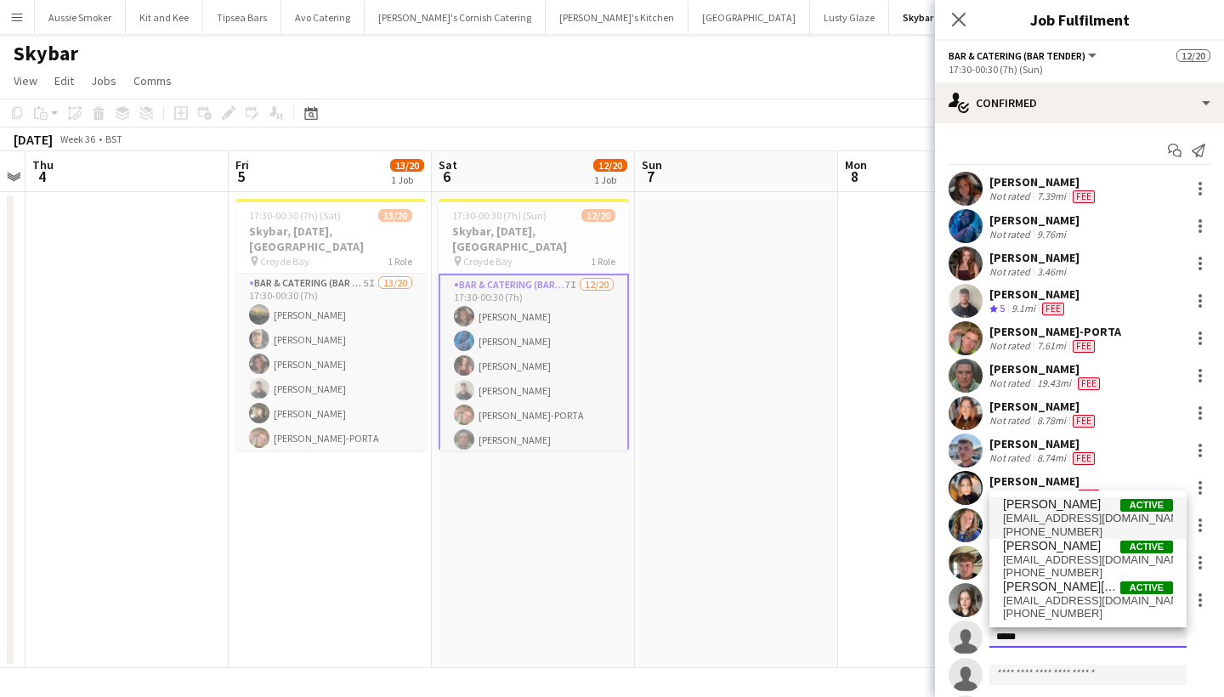
type input "*****"
click at [1061, 514] on span "ambercassinelli@icloud.com" at bounding box center [1088, 519] width 170 height 14
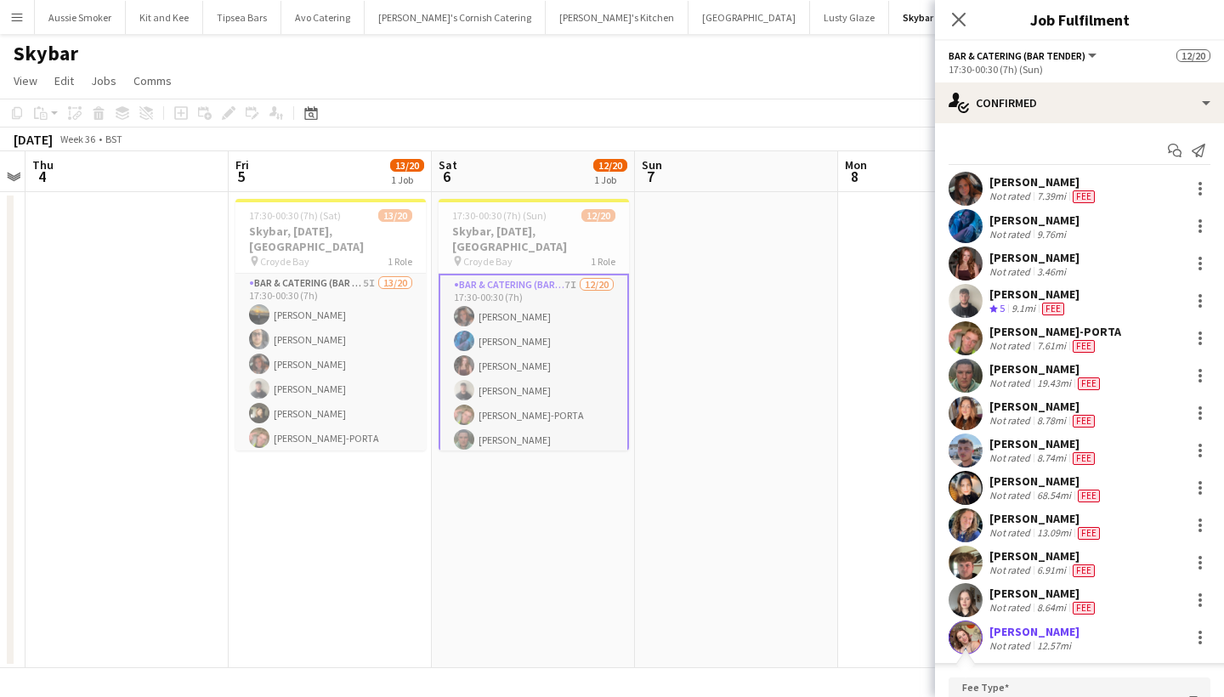
scroll to position [338, 0]
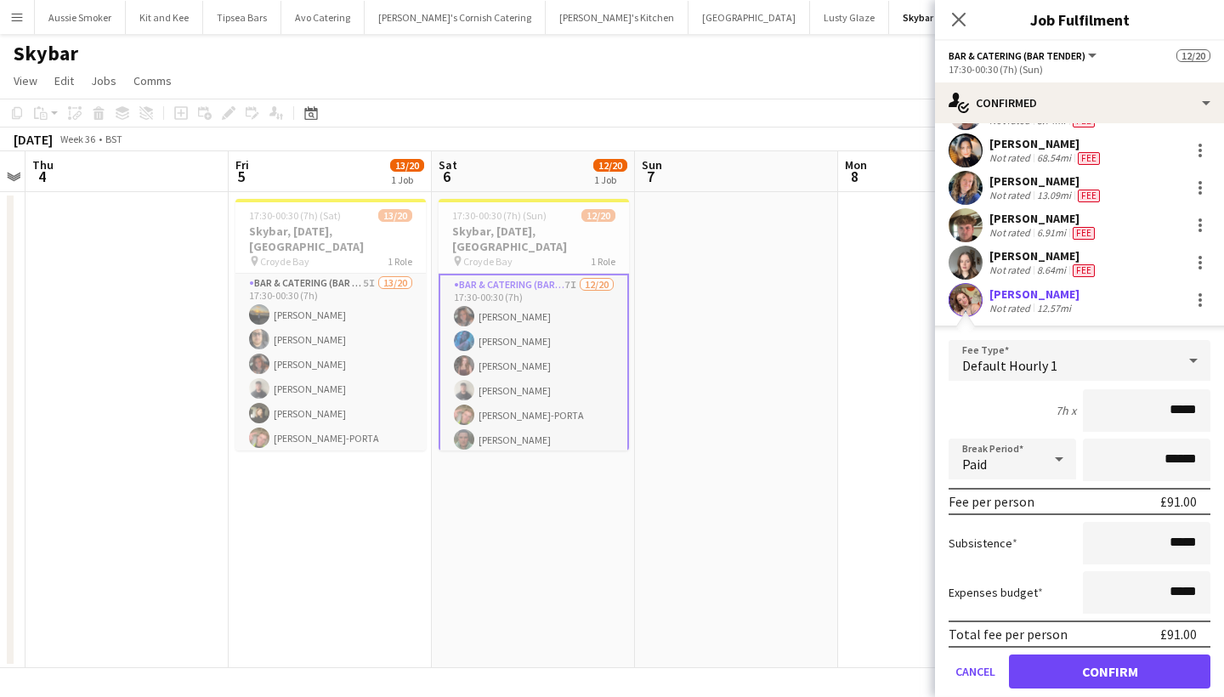
type input "******"
click at [1057, 666] on button "Confirm" at bounding box center [1110, 672] width 202 height 34
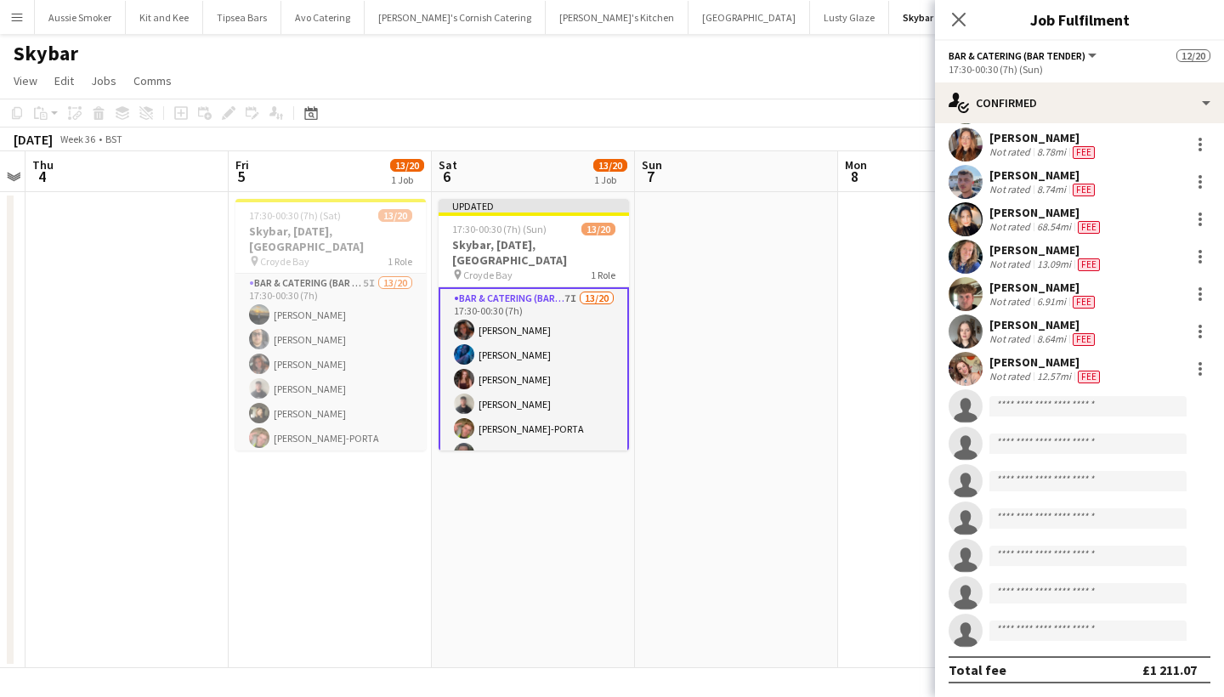
scroll to position [269, 0]
click at [1025, 406] on input at bounding box center [1088, 406] width 197 height 20
click at [1036, 360] on div "Amber Cassinelli" at bounding box center [1047, 362] width 114 height 15
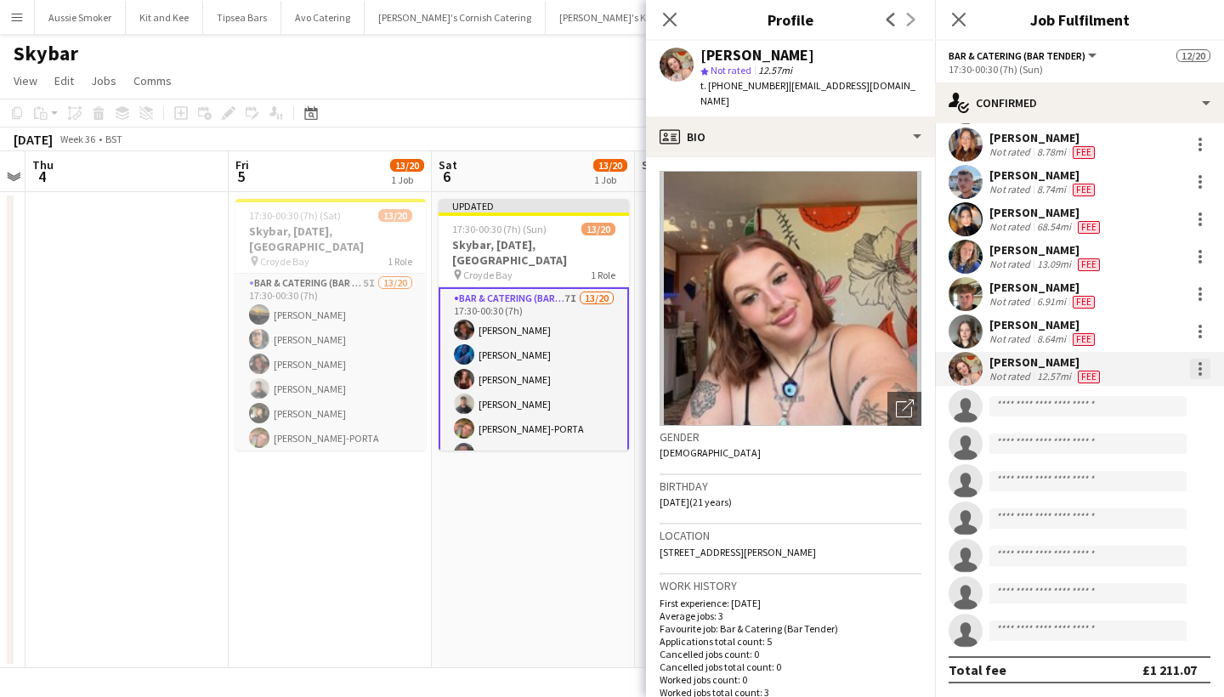
click at [1200, 367] on div at bounding box center [1200, 368] width 3 height 3
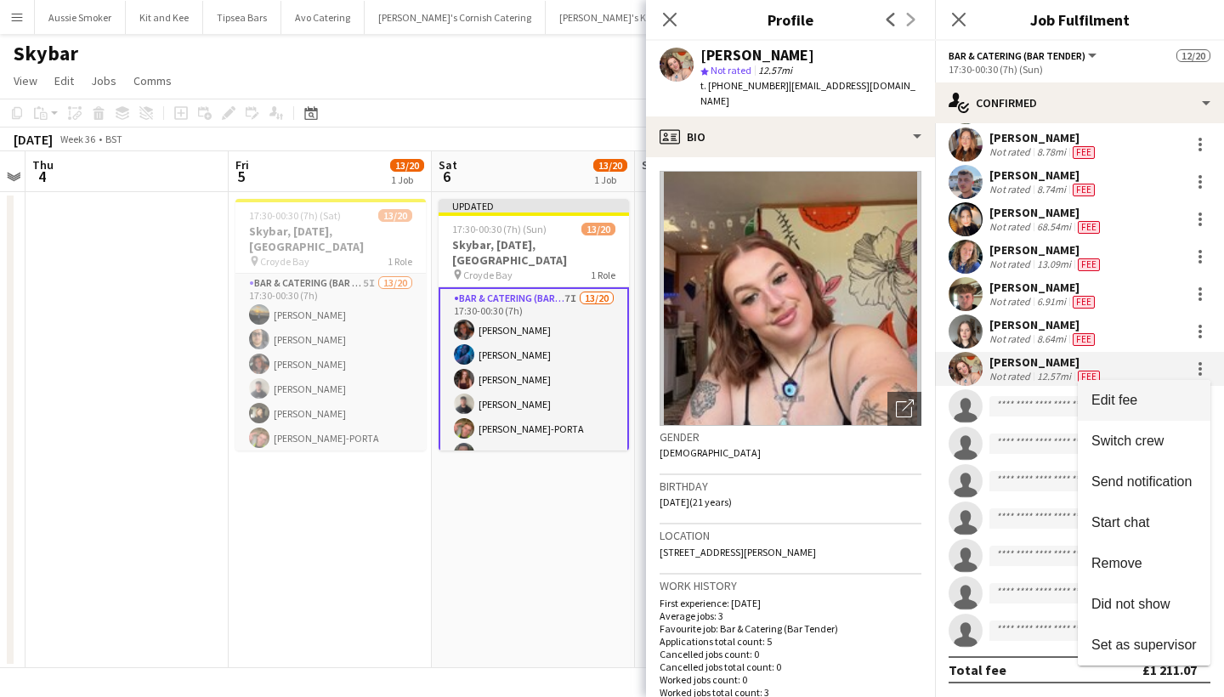
click at [1144, 403] on span "Edit fee" at bounding box center [1144, 400] width 105 height 15
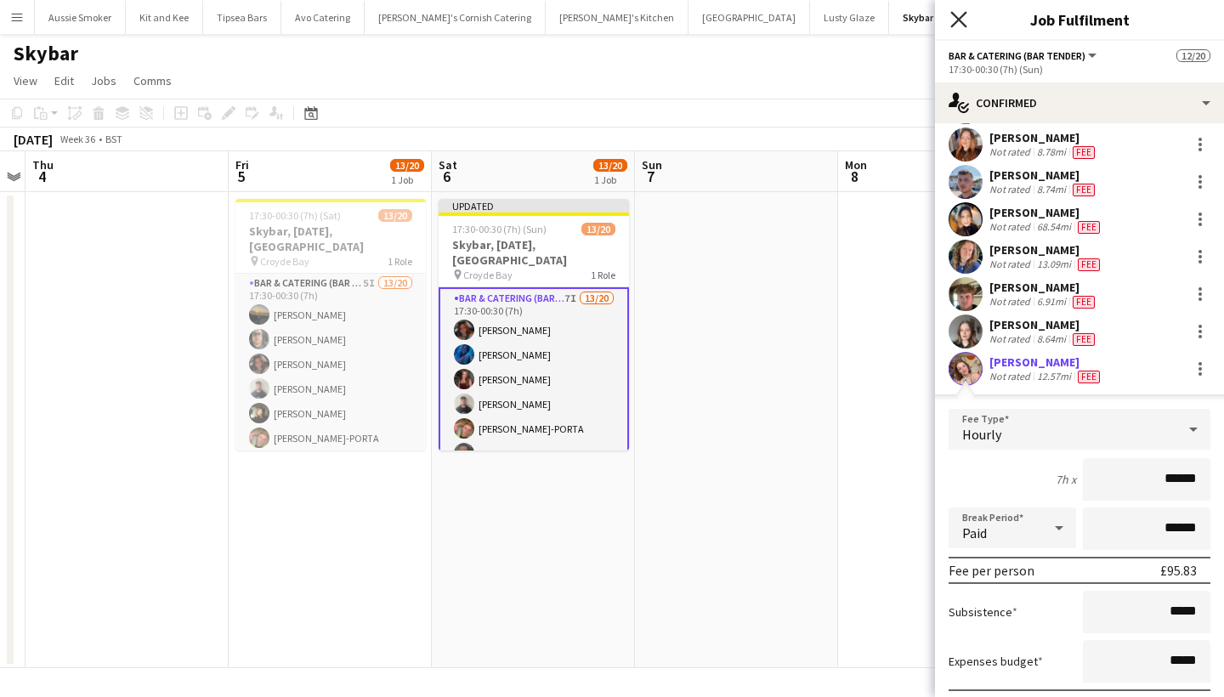
click at [957, 16] on icon "Close pop-in" at bounding box center [959, 19] width 16 height 16
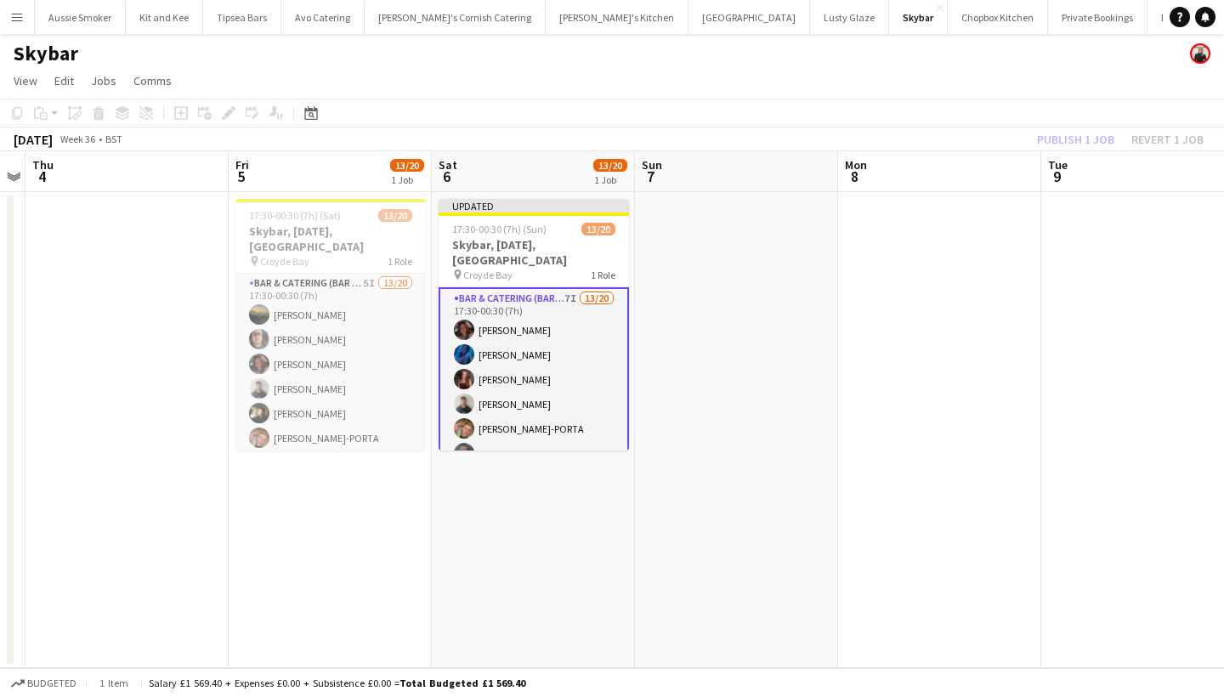
click at [1093, 132] on div "Publish 1 job Revert 1 job" at bounding box center [1120, 139] width 207 height 22
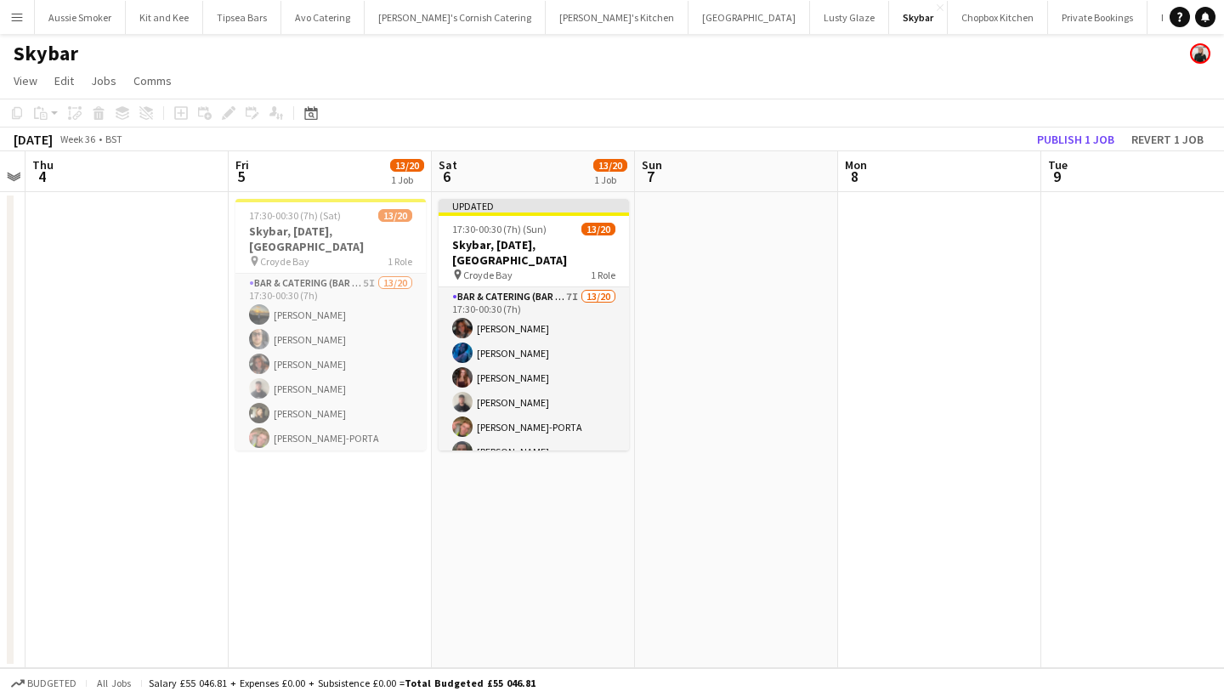
click at [1093, 132] on button "Publish 1 job" at bounding box center [1075, 139] width 91 height 22
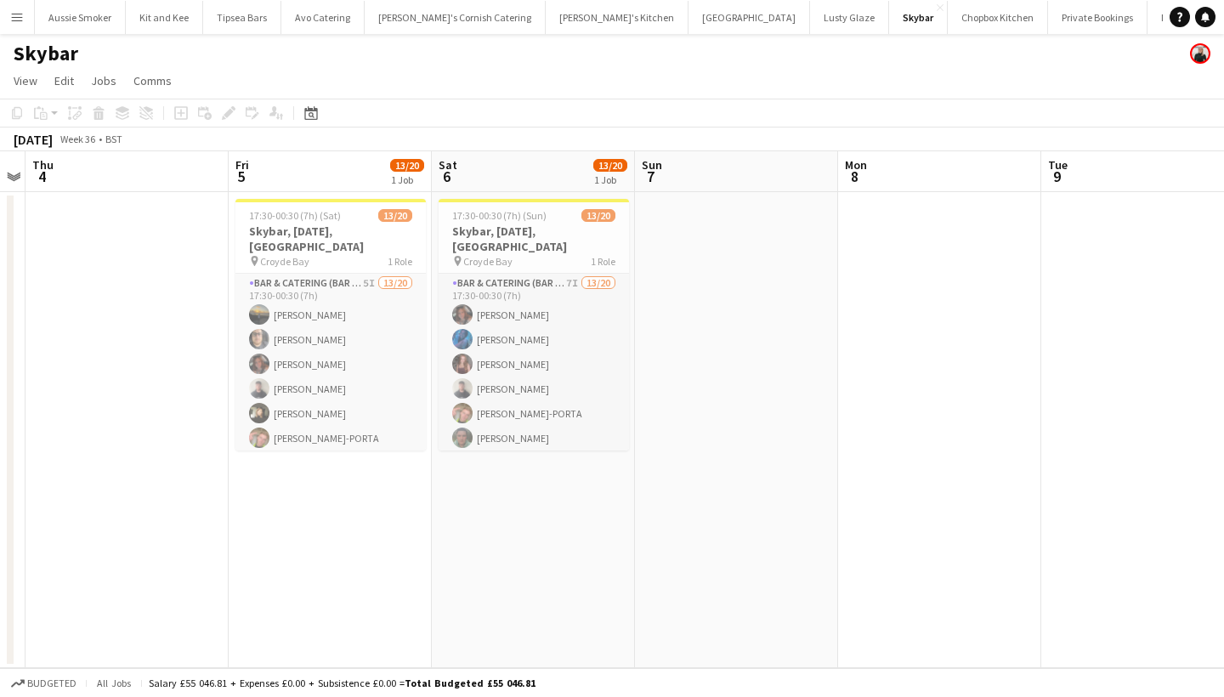
click at [8, 18] on button "Menu" at bounding box center [17, 17] width 34 height 34
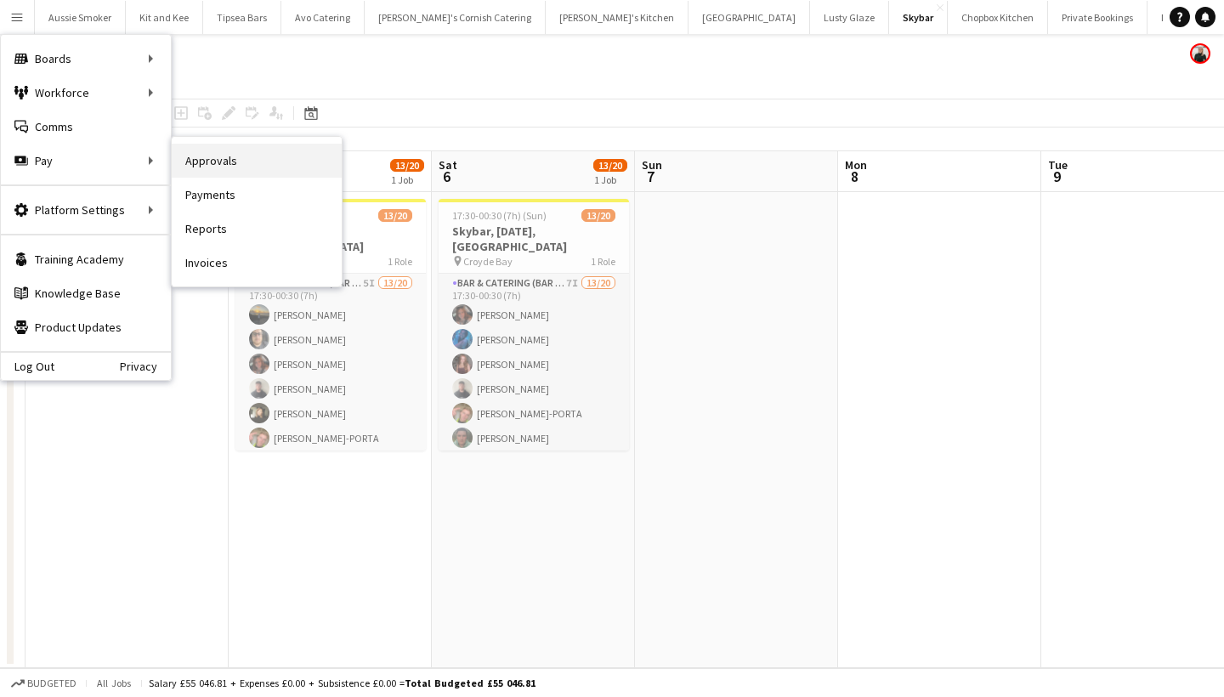
click at [258, 174] on link "Approvals" at bounding box center [257, 161] width 170 height 34
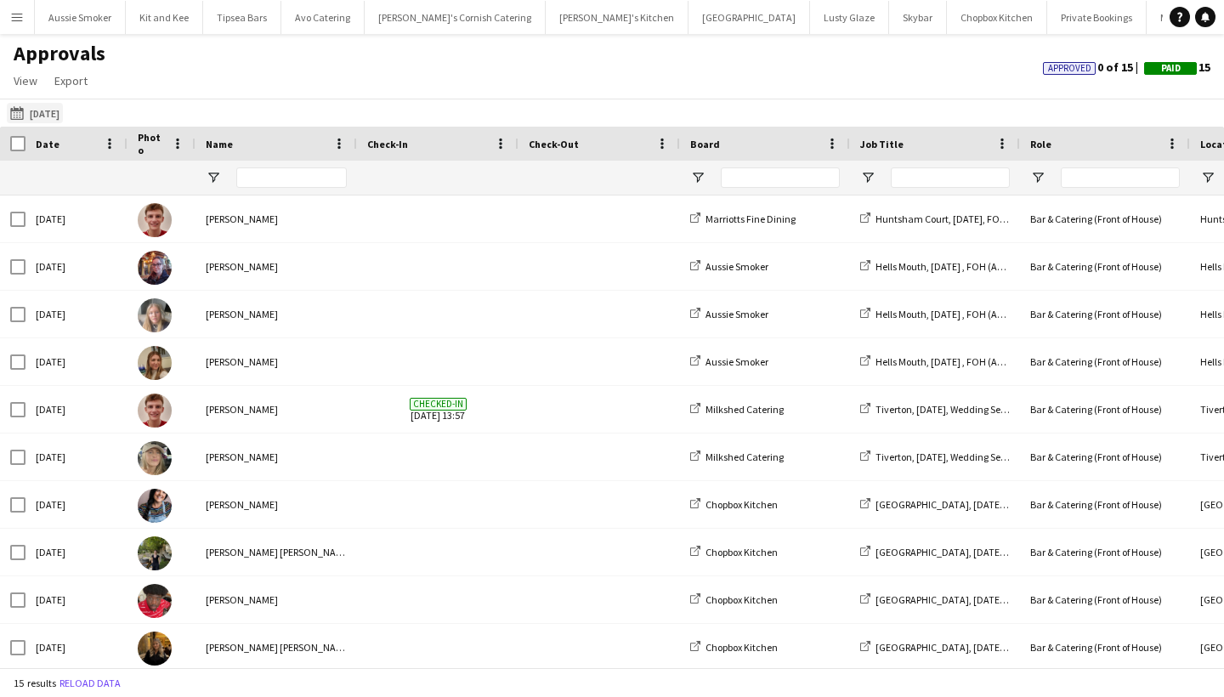
click at [48, 116] on button "26-07-2025 26-07-2025" at bounding box center [35, 113] width 56 height 20
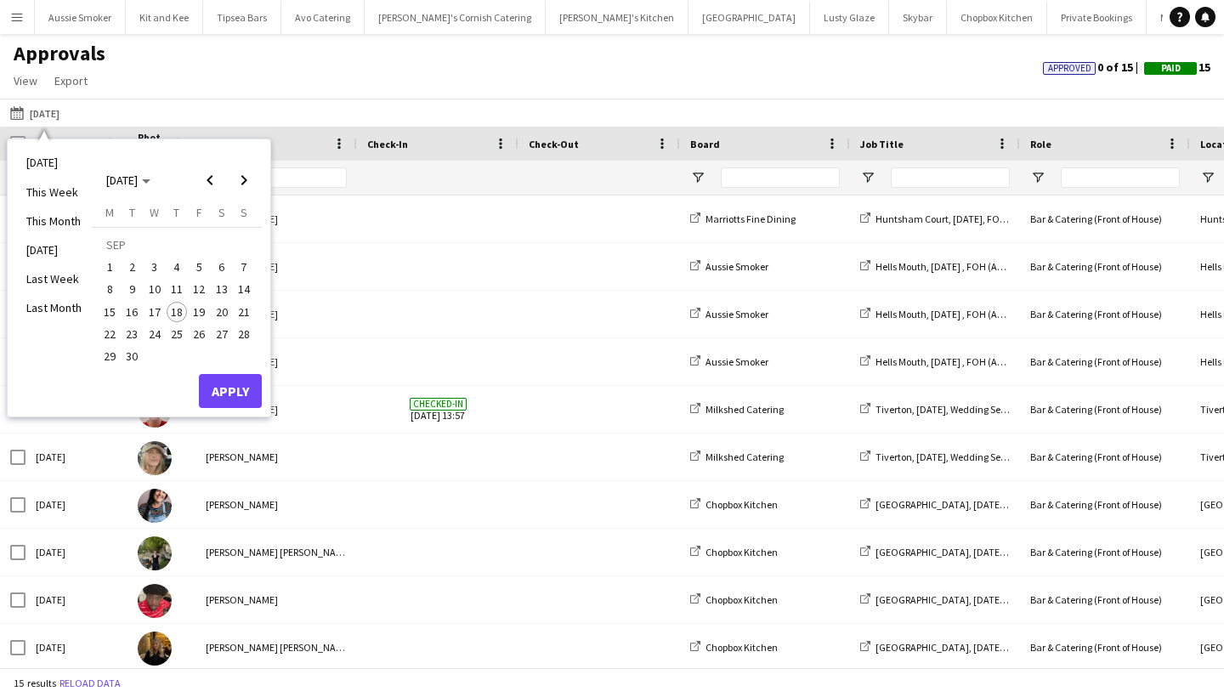
click at [217, 269] on span "6" at bounding box center [222, 267] width 20 height 20
click at [228, 399] on button "Apply" at bounding box center [230, 391] width 63 height 34
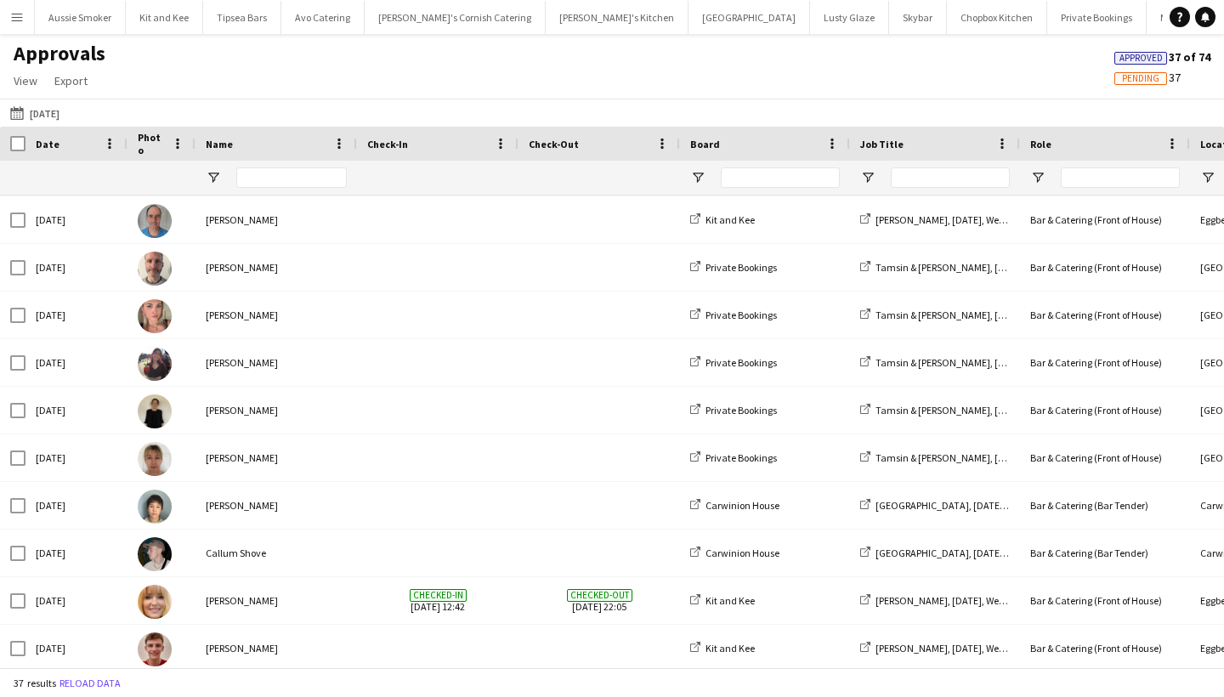
scroll to position [837, 0]
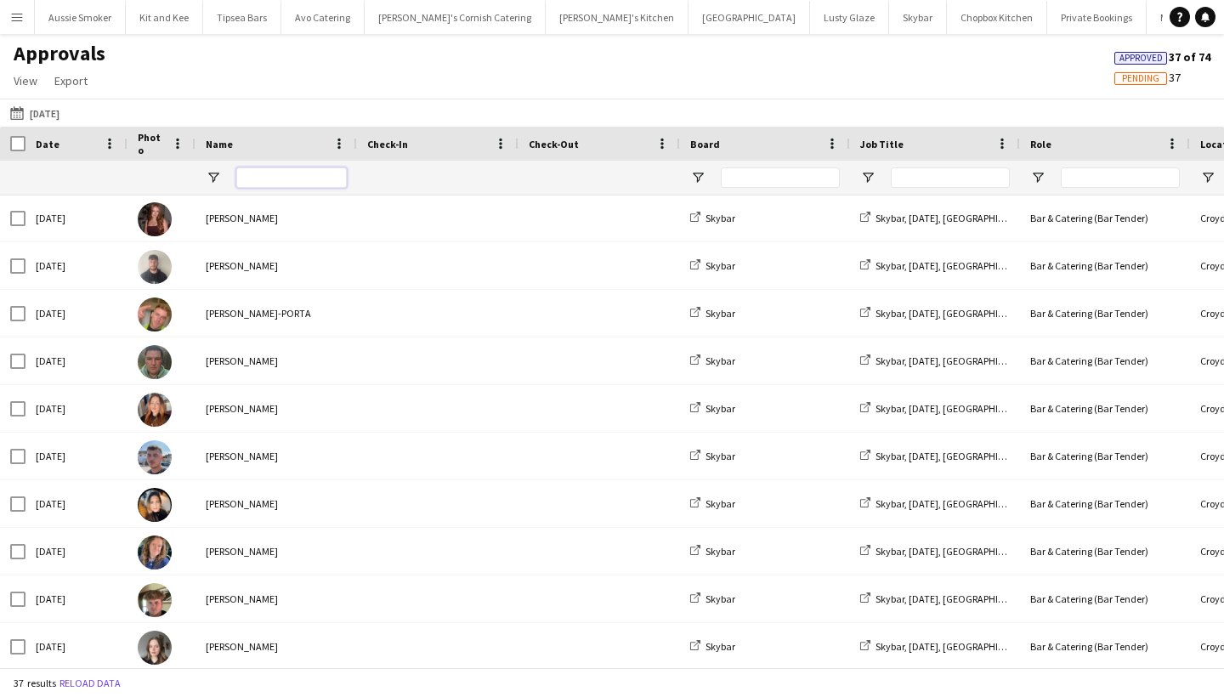
click at [257, 187] on input "Name Filter Input" at bounding box center [291, 177] width 111 height 20
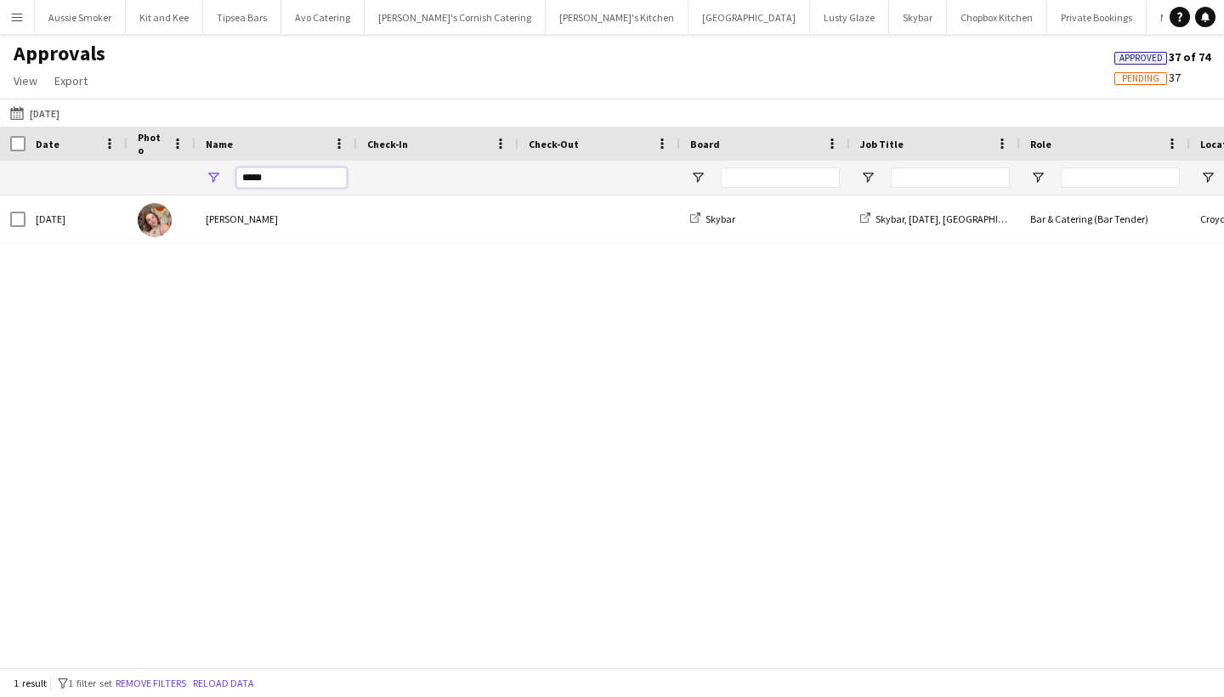
type input "*****"
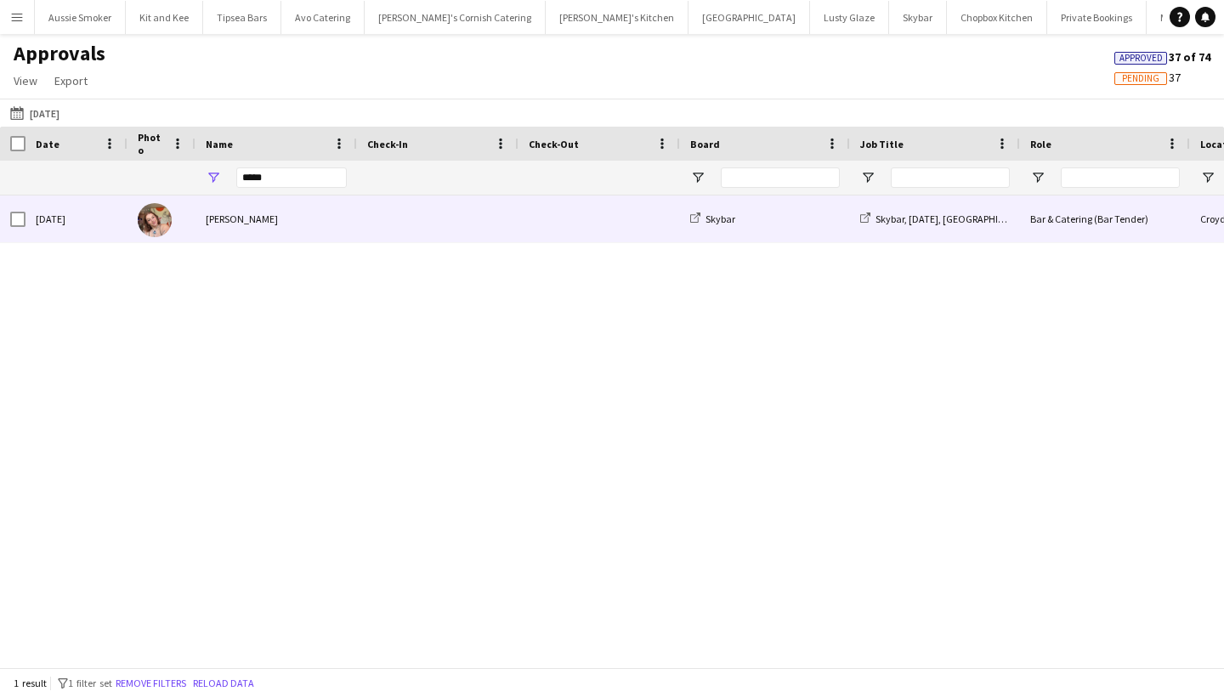
click at [244, 226] on div "Amber Cassinelli" at bounding box center [277, 219] width 162 height 47
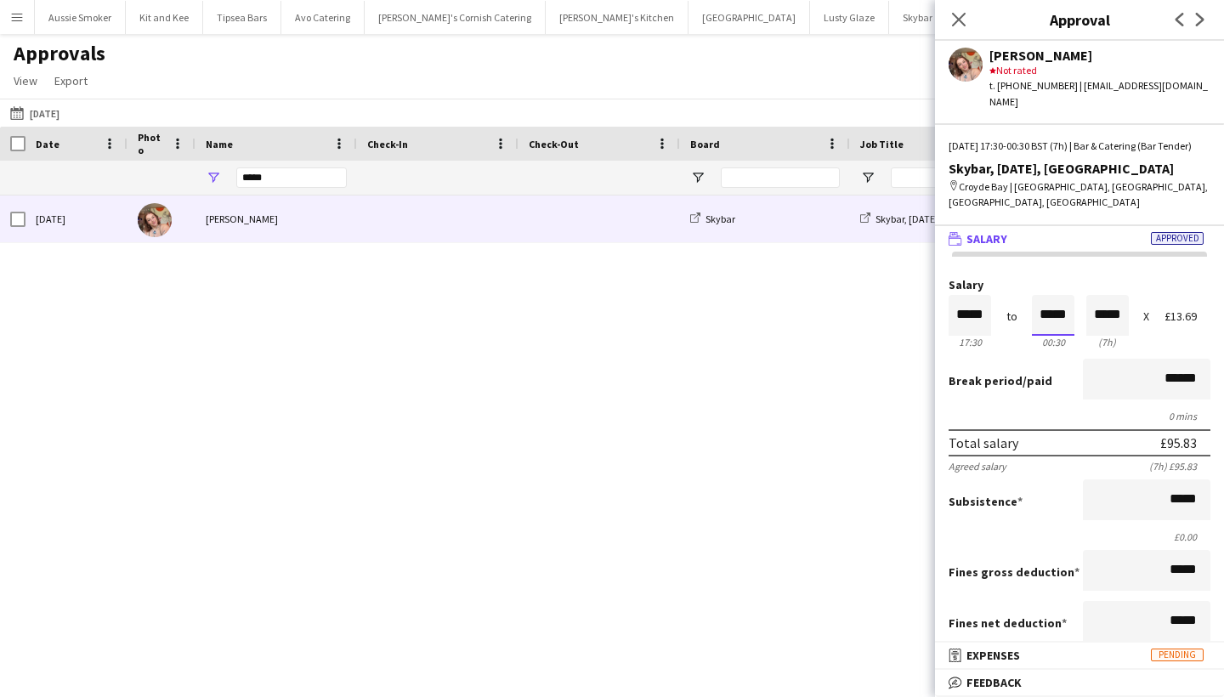
click at [1059, 295] on input "*****" at bounding box center [1053, 315] width 43 height 41
type input "*****"
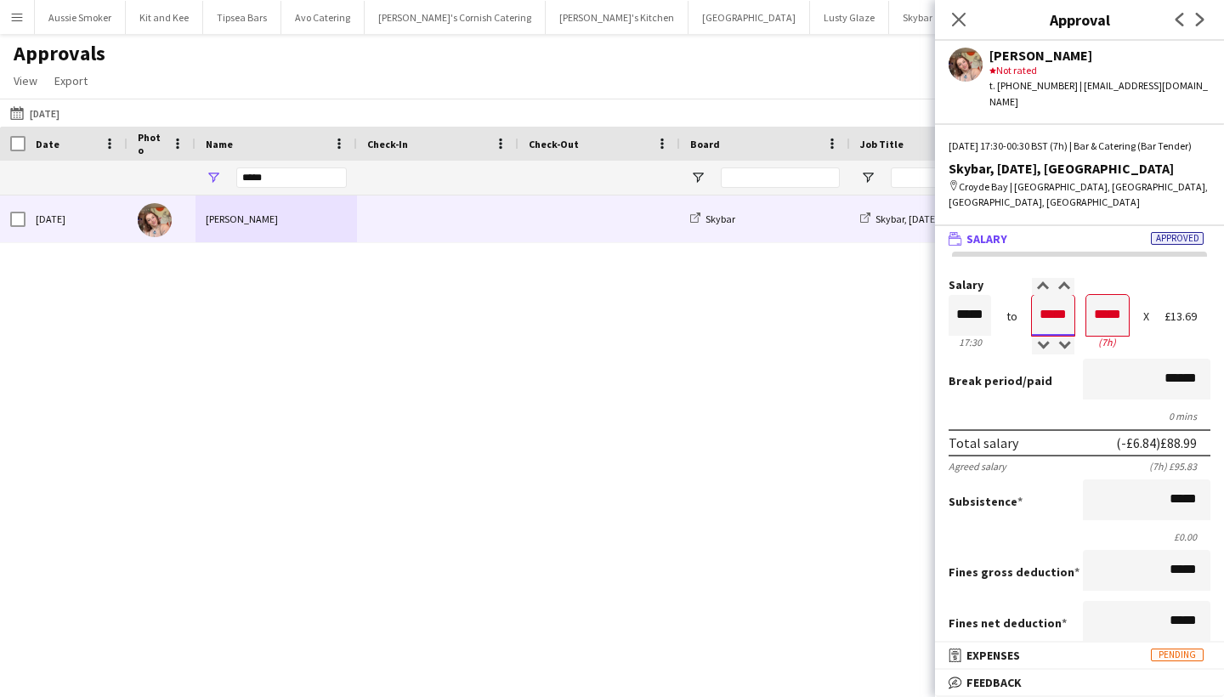
type input "*****"
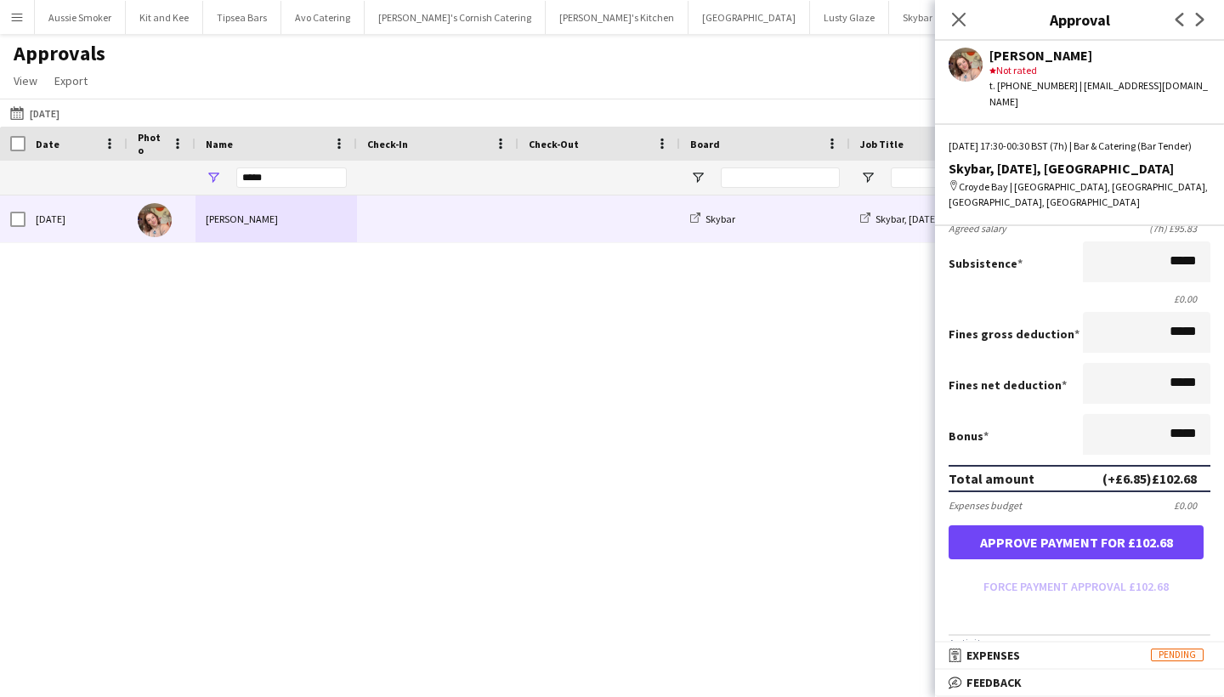
click at [1098, 536] on button "Approve payment for £102.68" at bounding box center [1076, 542] width 255 height 34
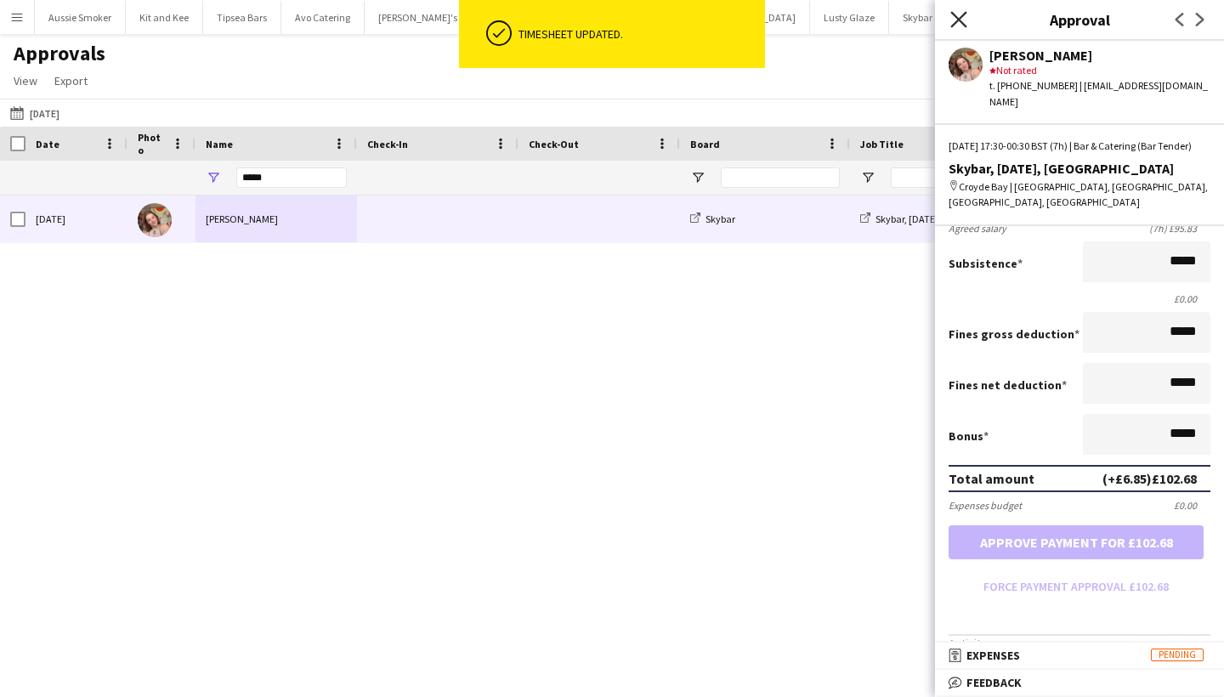
click at [958, 19] on icon at bounding box center [959, 19] width 16 height 16
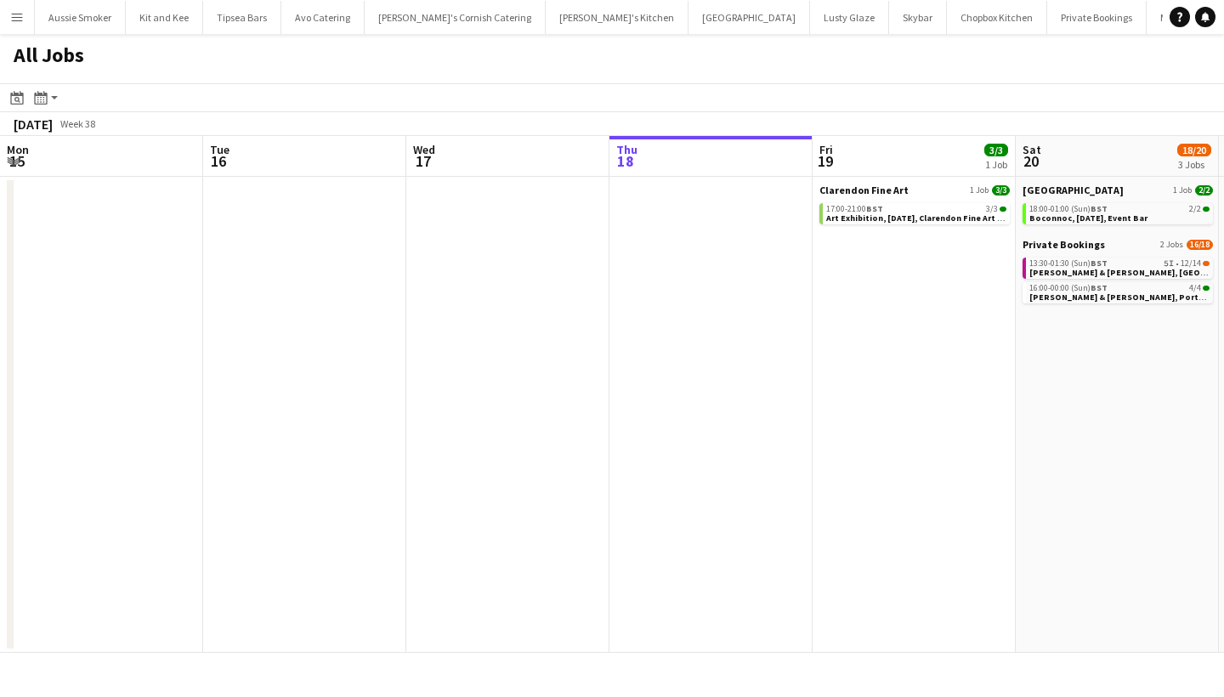
scroll to position [0, 406]
